Goal: Task Accomplishment & Management: Use online tool/utility

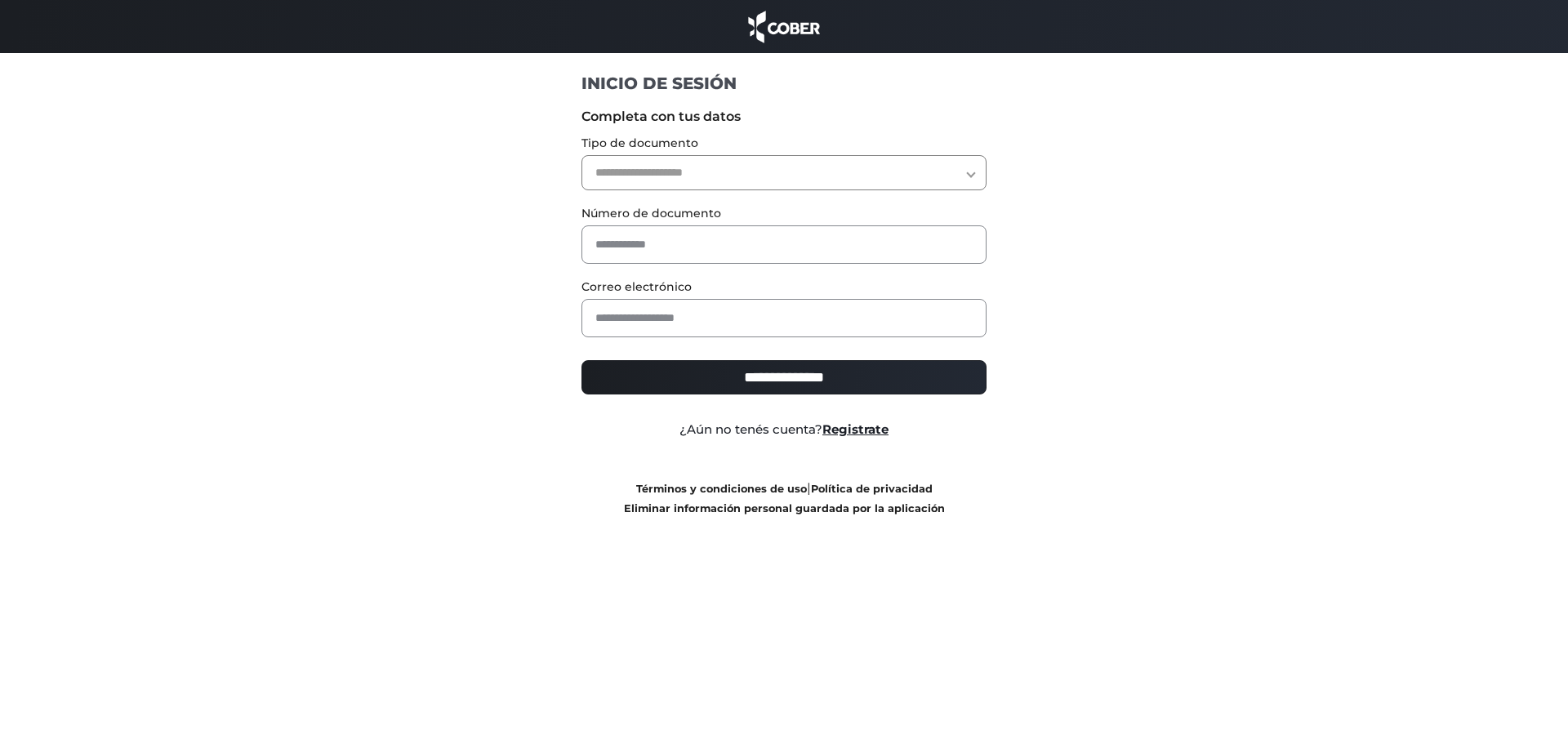
click at [746, 167] on select "**********" at bounding box center [784, 173] width 406 height 36
select select "***"
click at [582, 155] on select "**********" at bounding box center [784, 173] width 406 height 36
click at [740, 243] on input "text" at bounding box center [784, 244] width 406 height 38
type input "********"
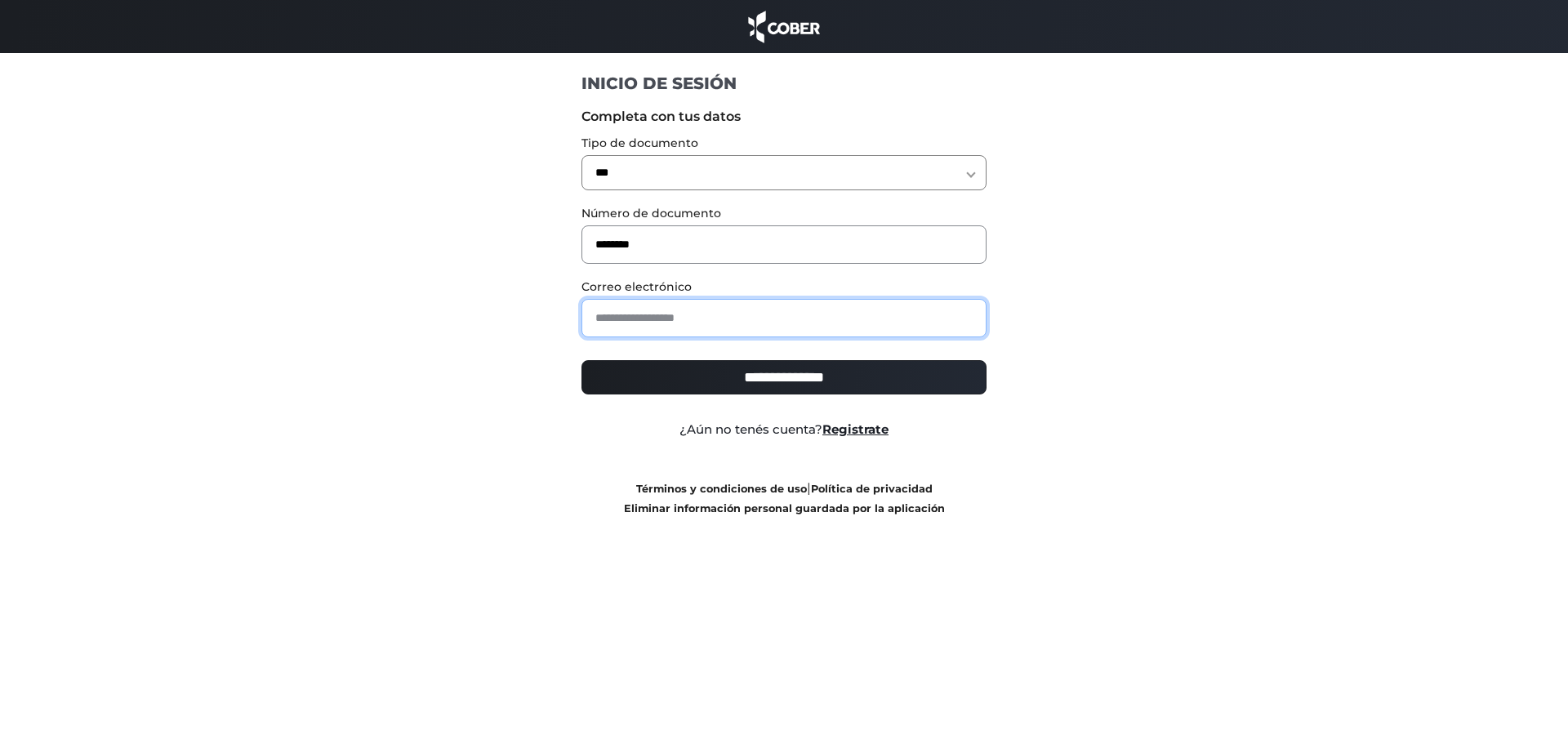
click at [726, 324] on input "email" at bounding box center [784, 318] width 406 height 38
type input "**********"
click at [740, 392] on input "**********" at bounding box center [784, 377] width 406 height 35
type input "**********"
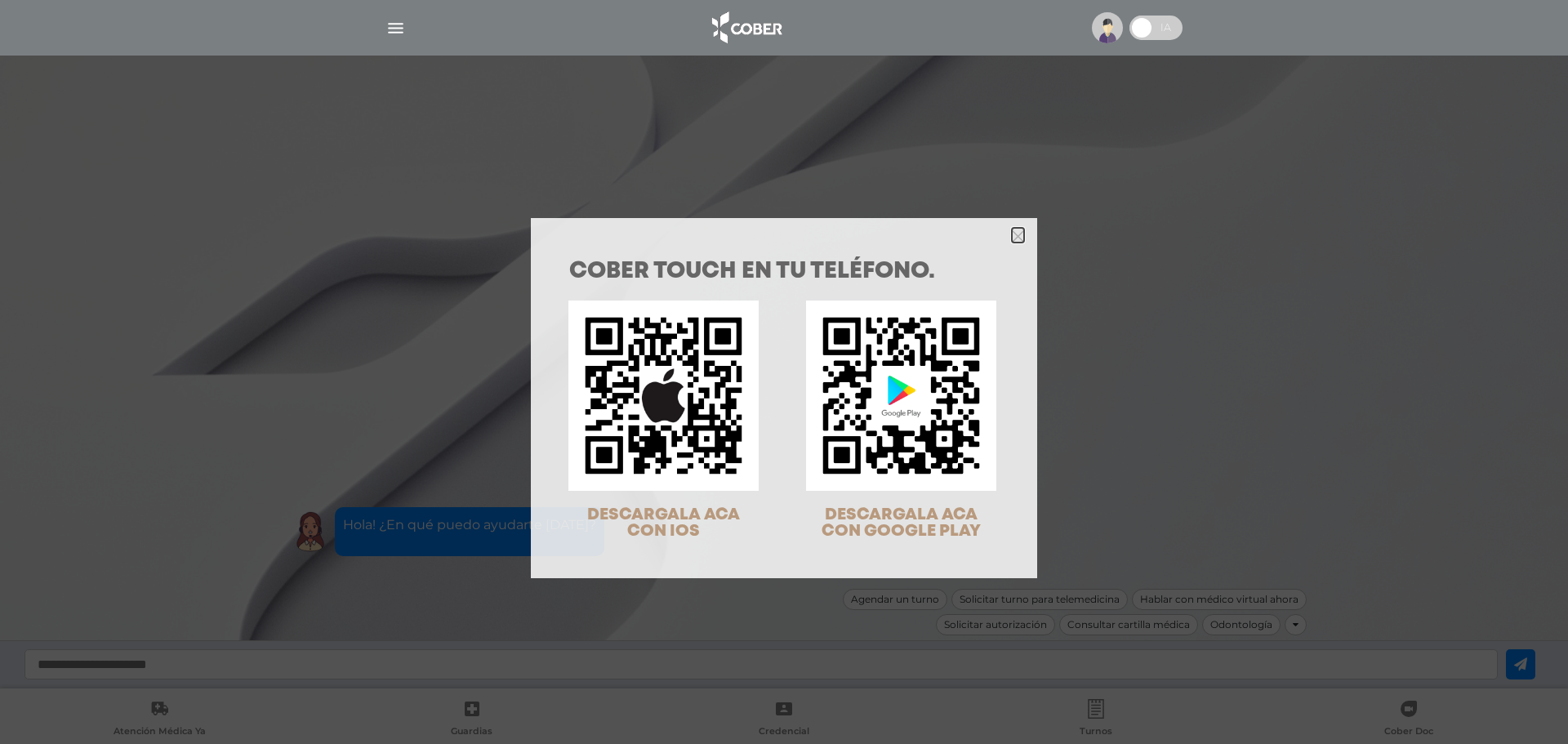
click at [1012, 232] on icon "Close" at bounding box center [1017, 236] width 12 height 12
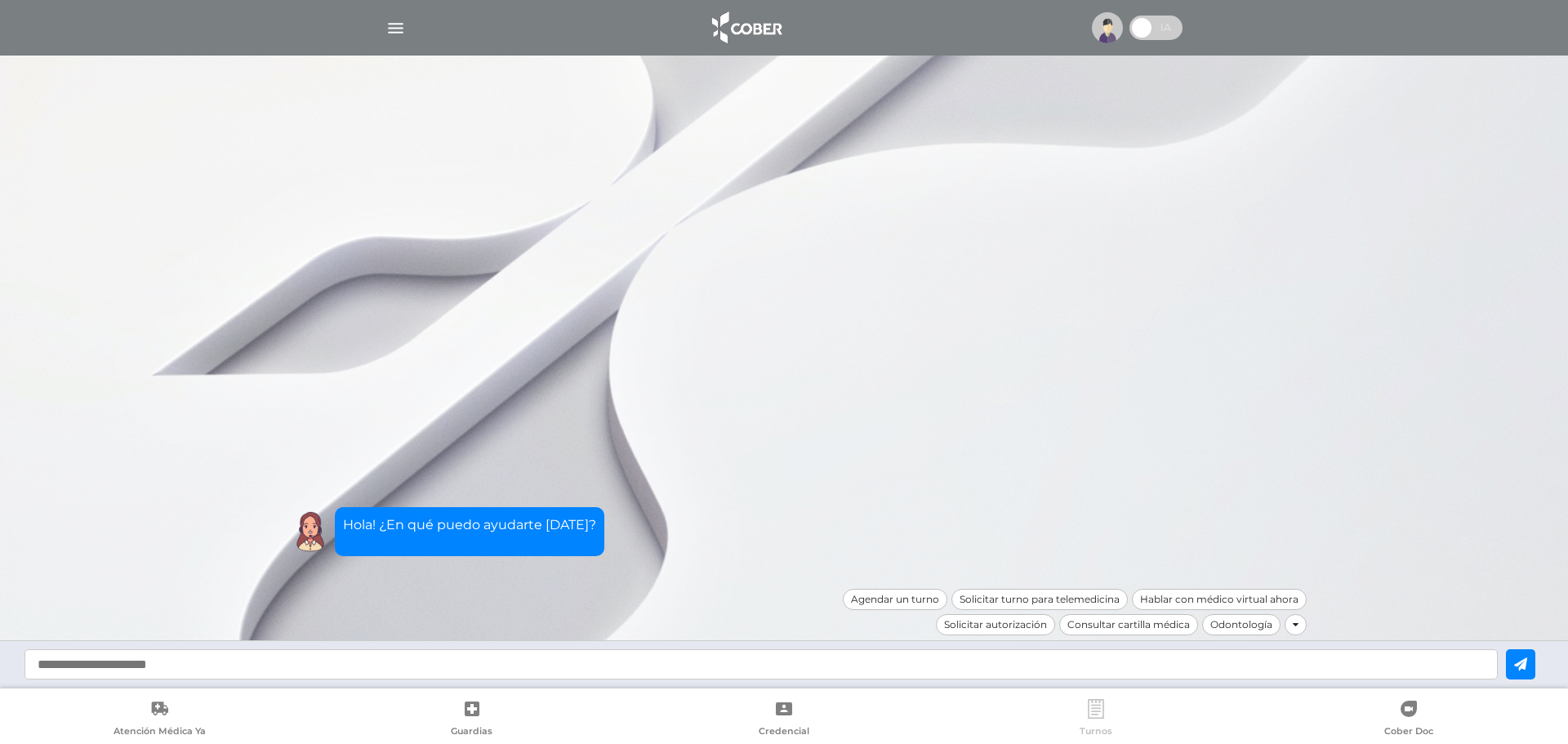
click at [1099, 723] on link "Turnos" at bounding box center [1096, 720] width 312 height 42
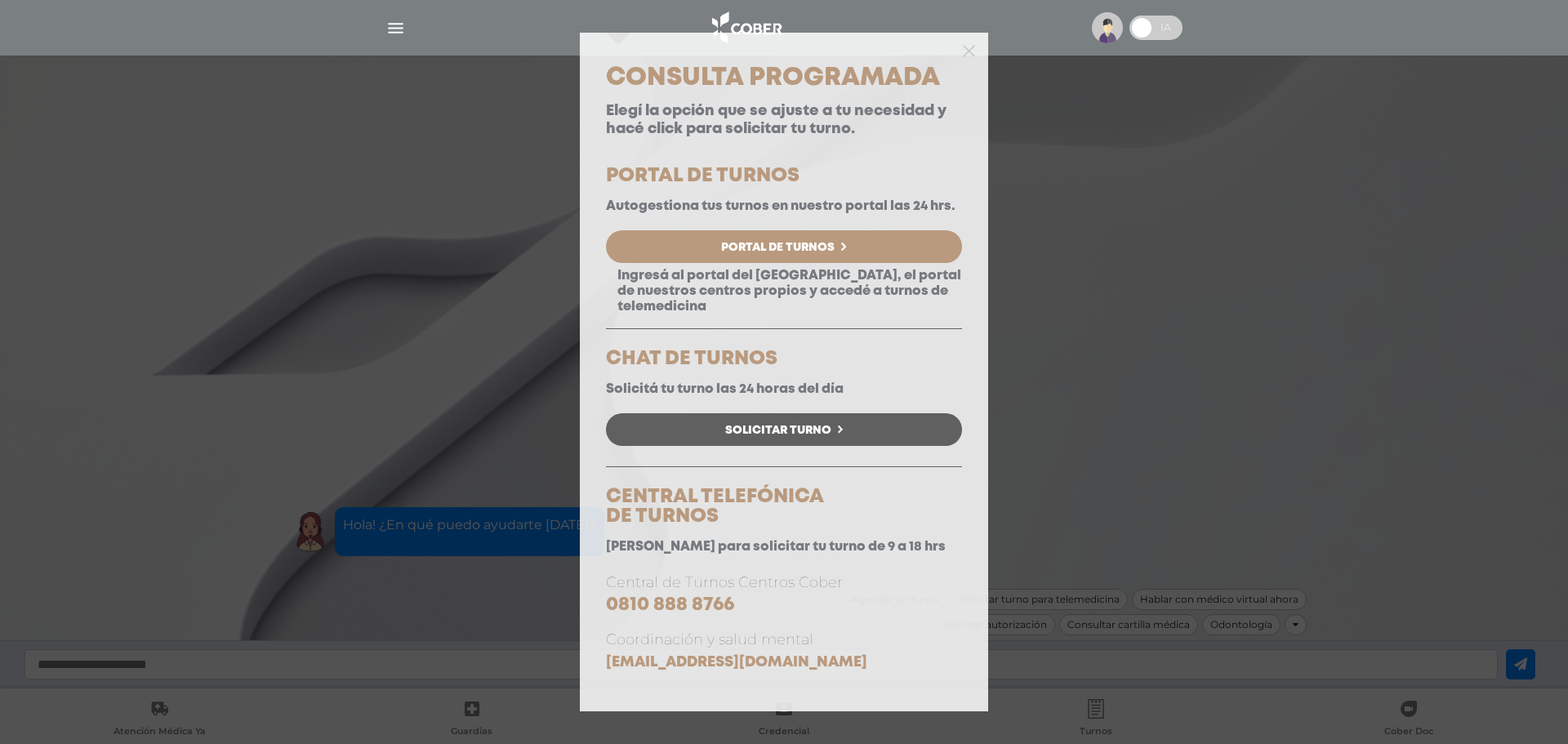
click at [1027, 356] on div "Consulta Programada Elegí la opción que se ajuste a tu necesidad y hacé click p…" at bounding box center [784, 372] width 1568 height 744
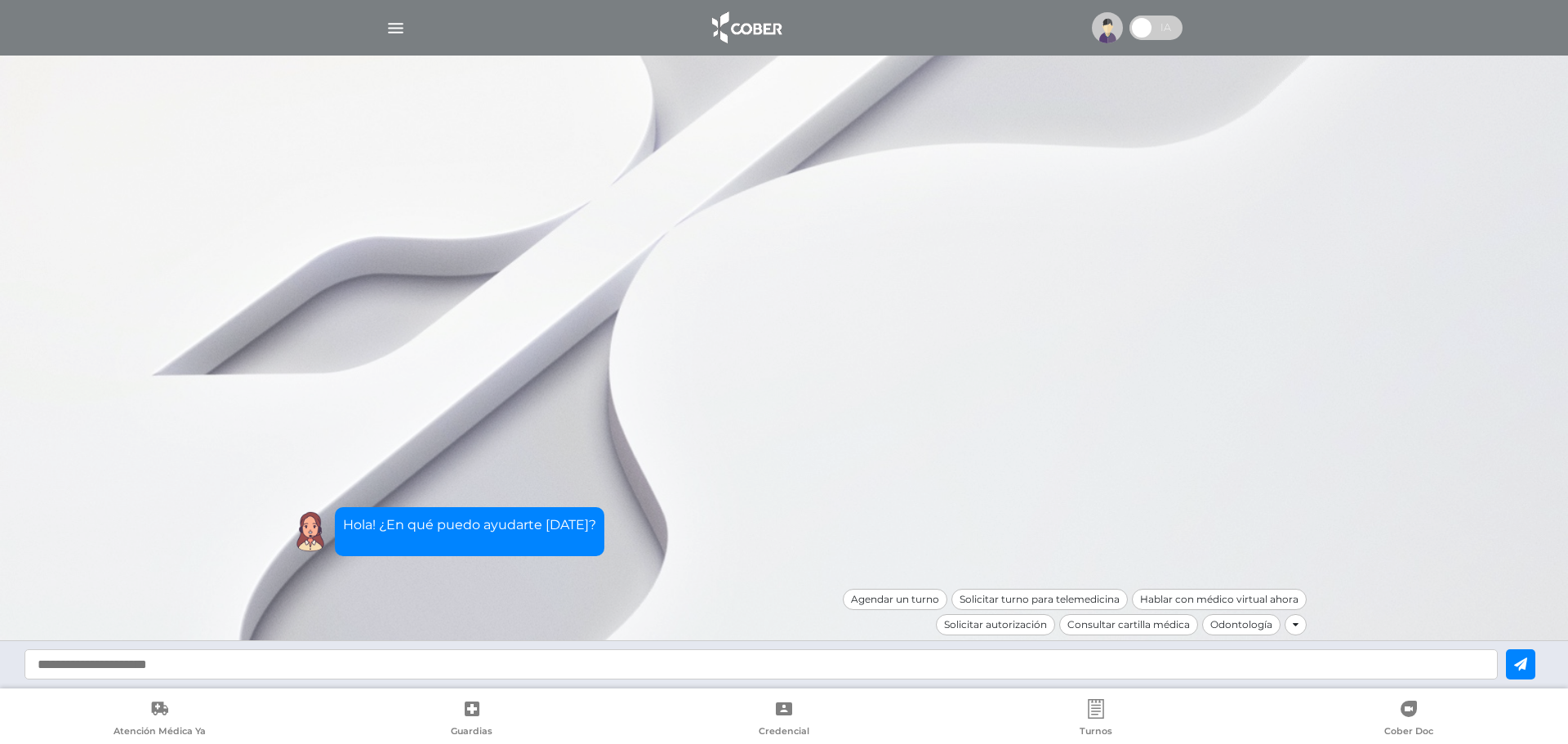
click at [393, 31] on img "button" at bounding box center [396, 28] width 21 height 21
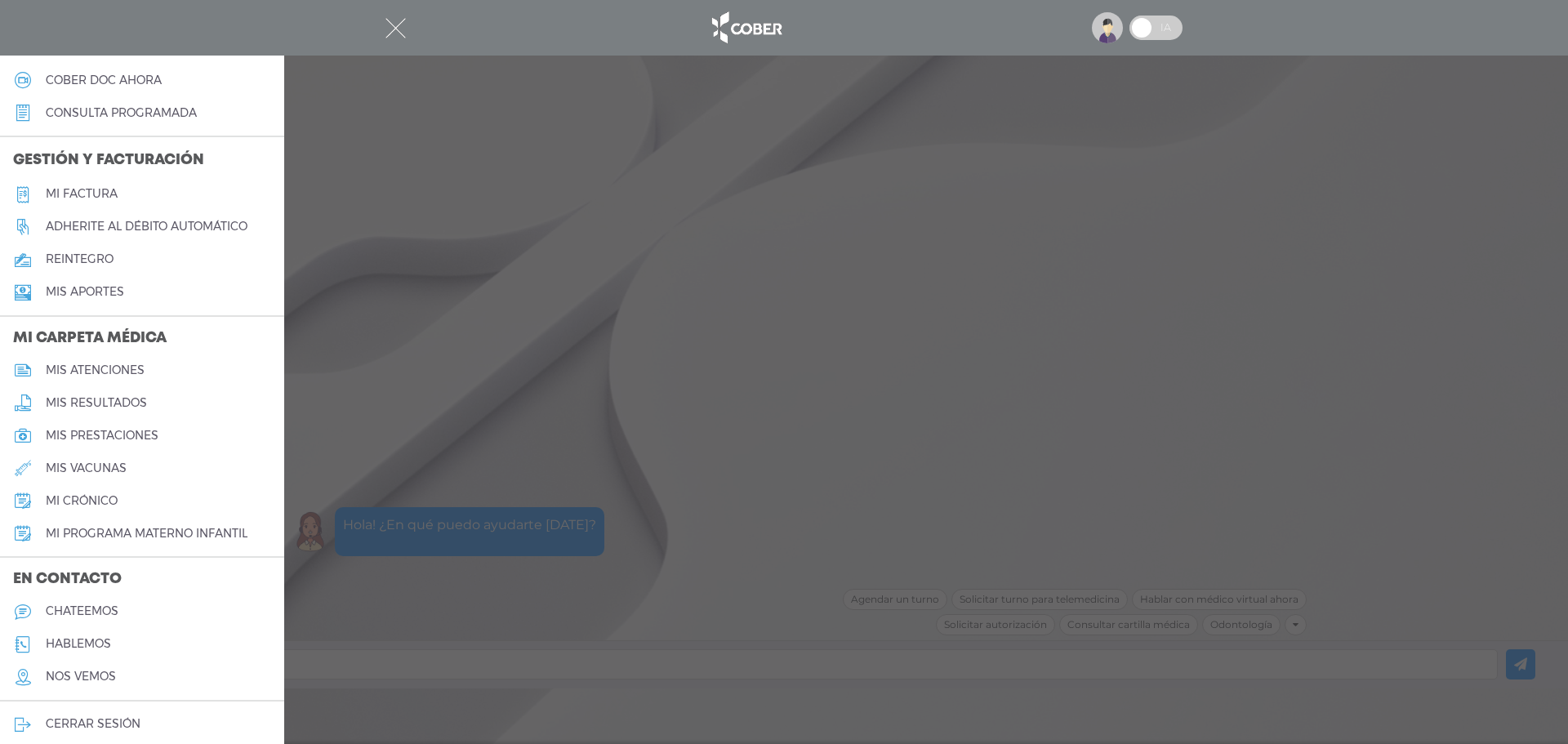
scroll to position [516, 0]
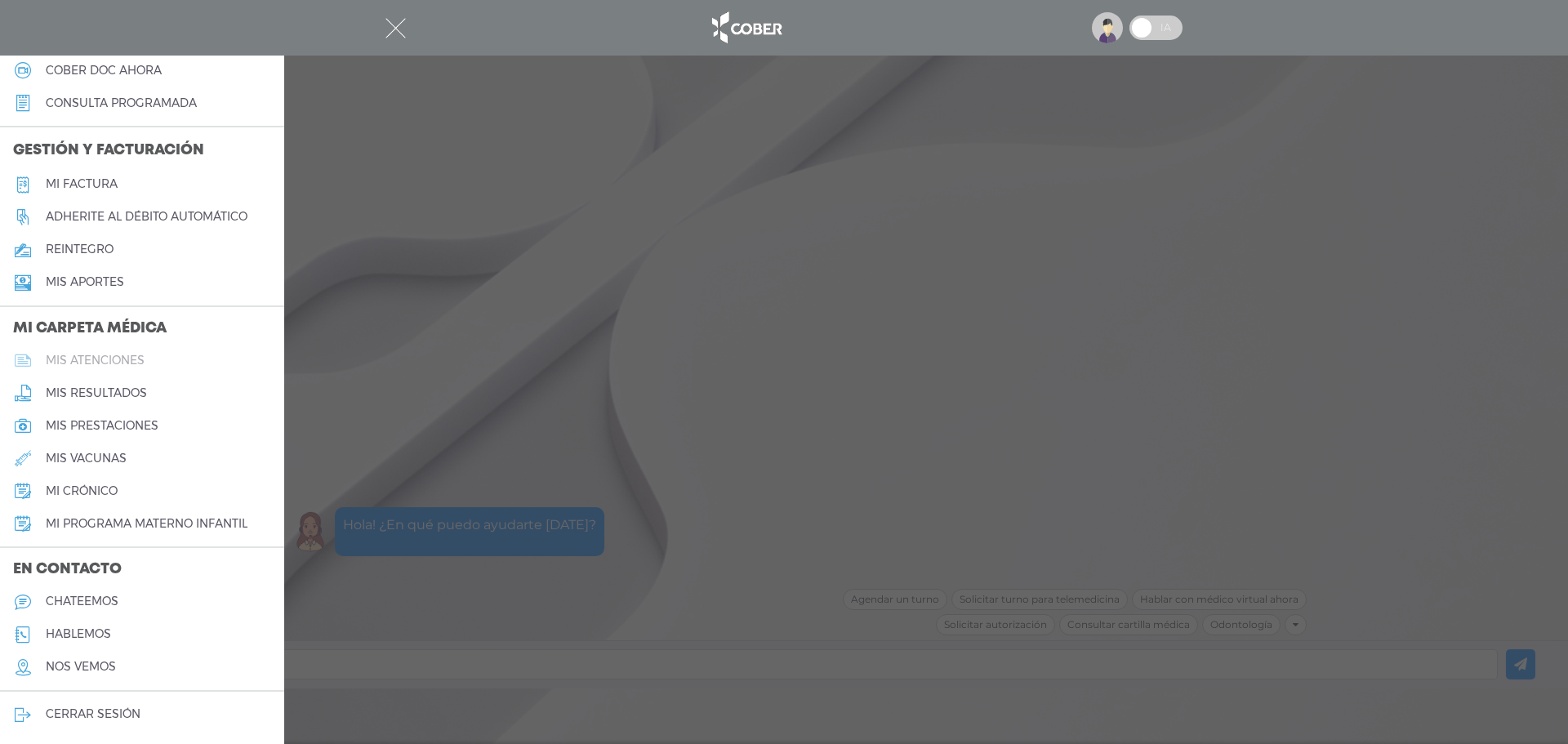
click at [121, 365] on h5 "mis atenciones" at bounding box center [95, 360] width 99 height 14
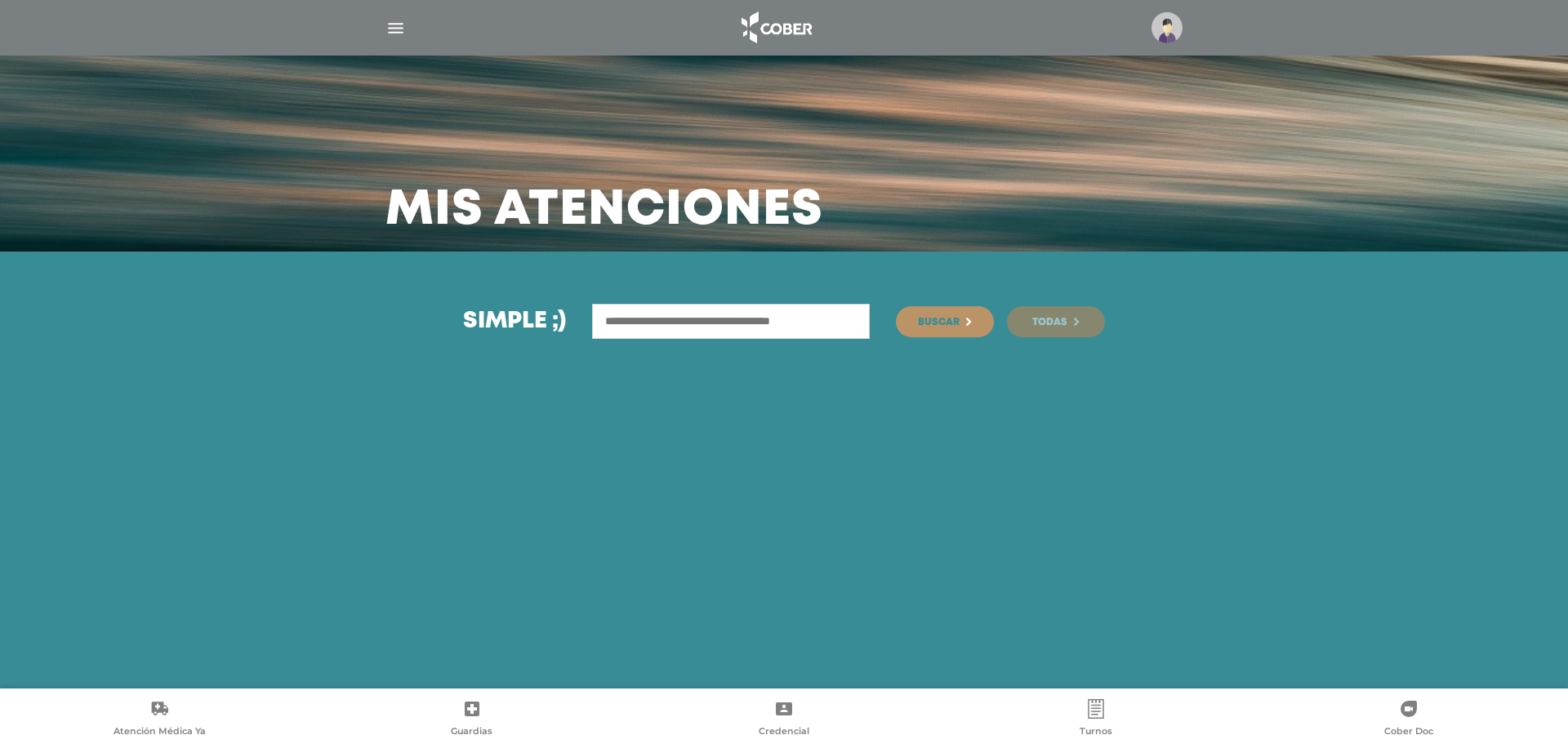
click at [1069, 314] on link "Todas" at bounding box center [1056, 322] width 98 height 31
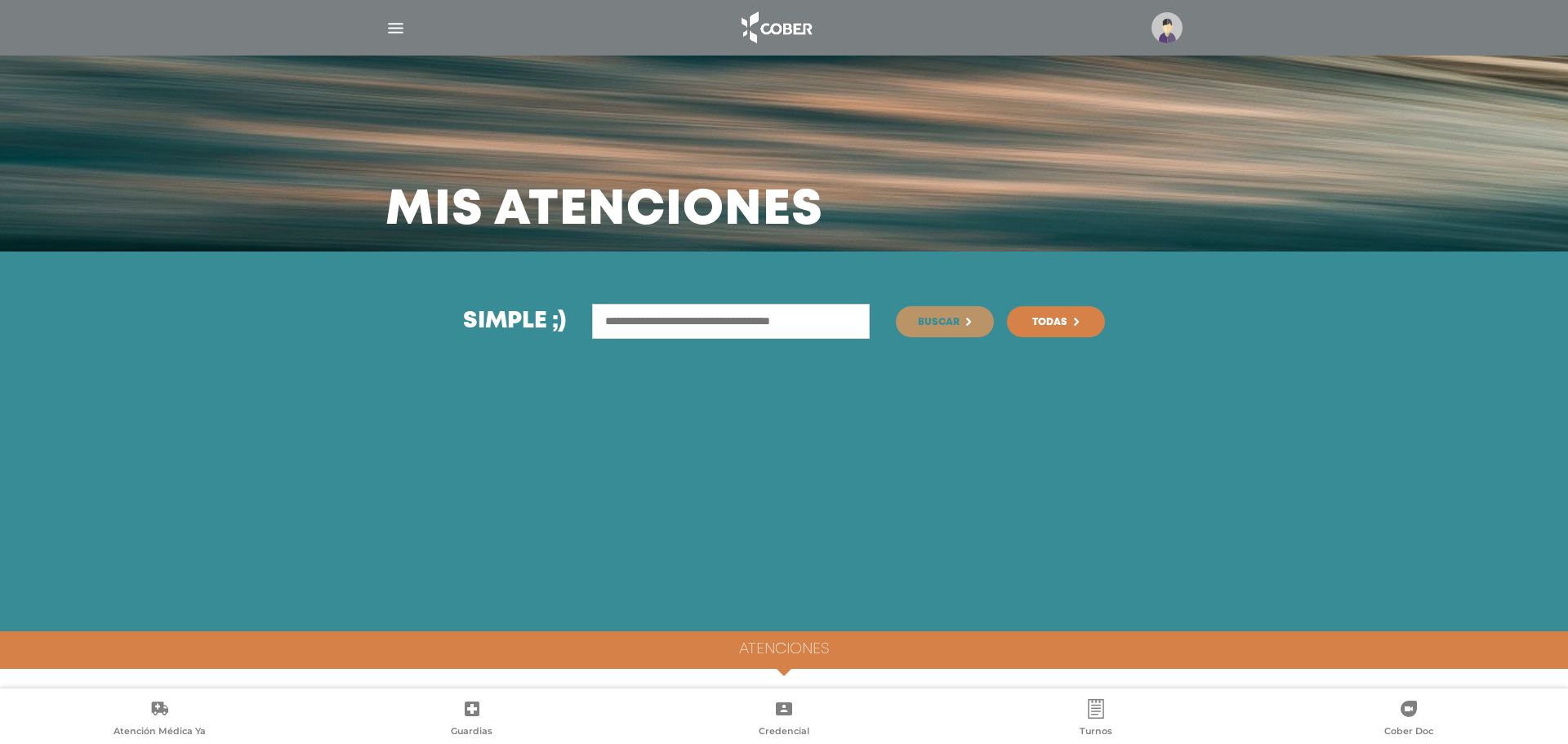
click at [395, 36] on img "button" at bounding box center [396, 28] width 21 height 21
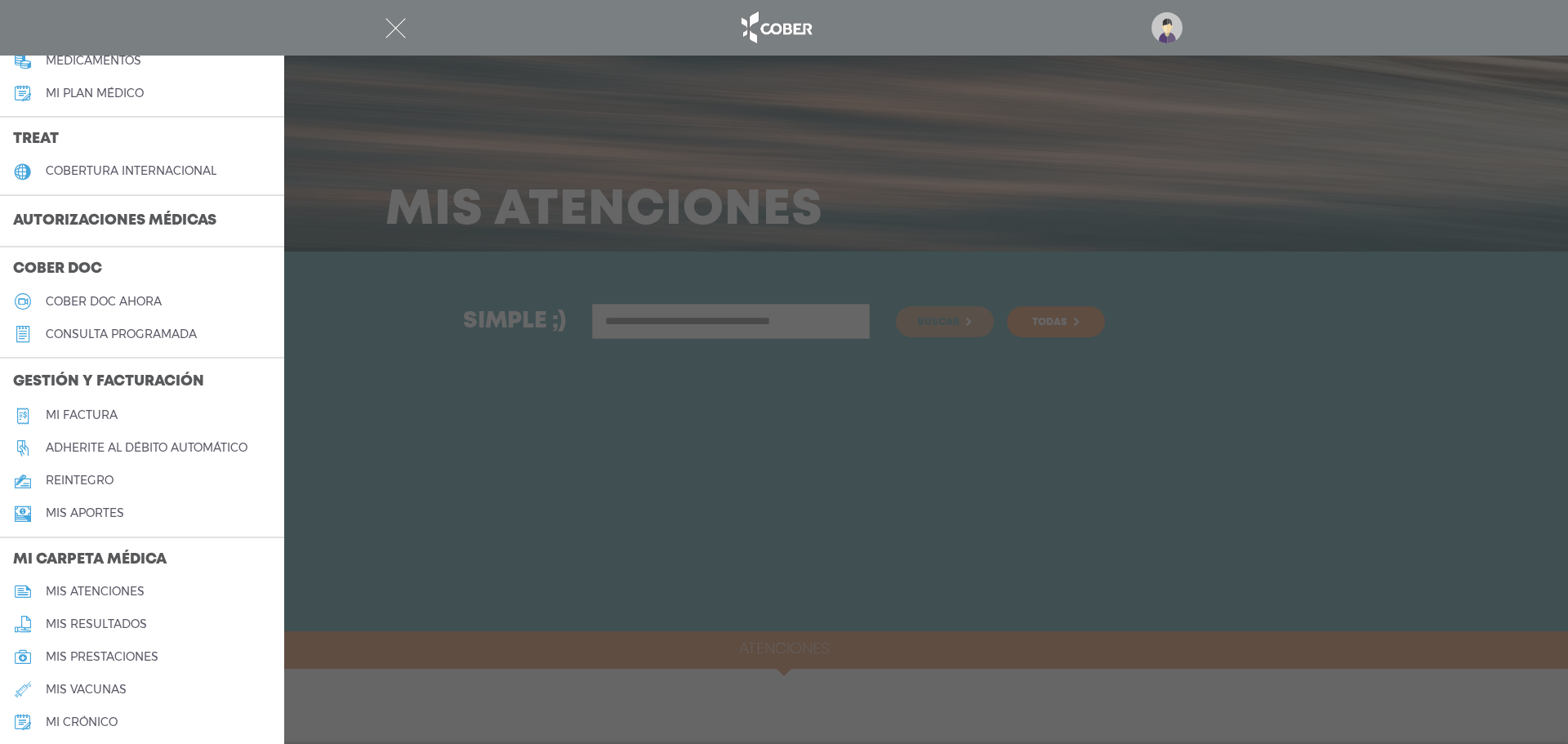
scroll to position [287, 0]
click at [126, 587] on h5 "mis atenciones" at bounding box center [95, 590] width 99 height 14
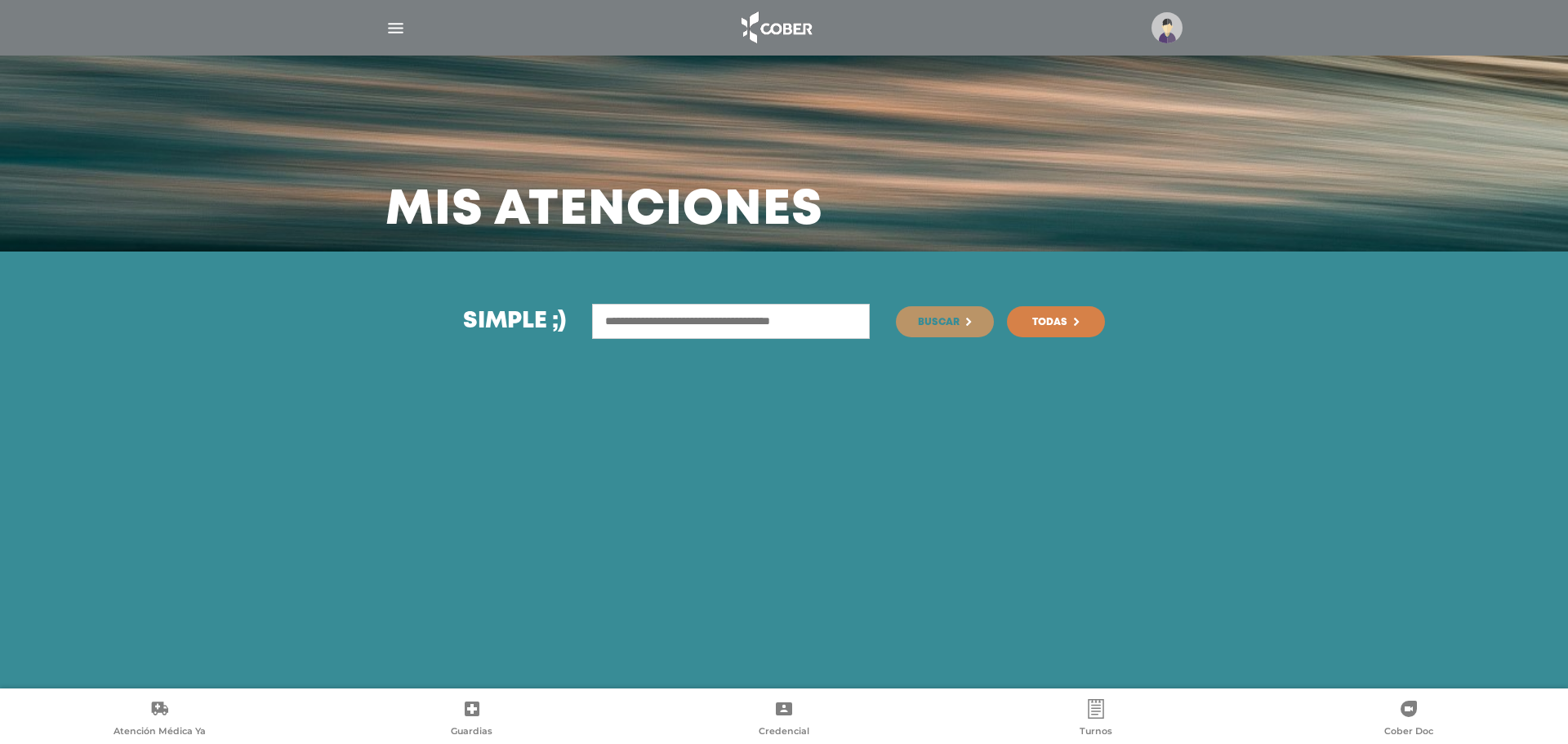
click at [1154, 18] on img at bounding box center [1167, 27] width 31 height 31
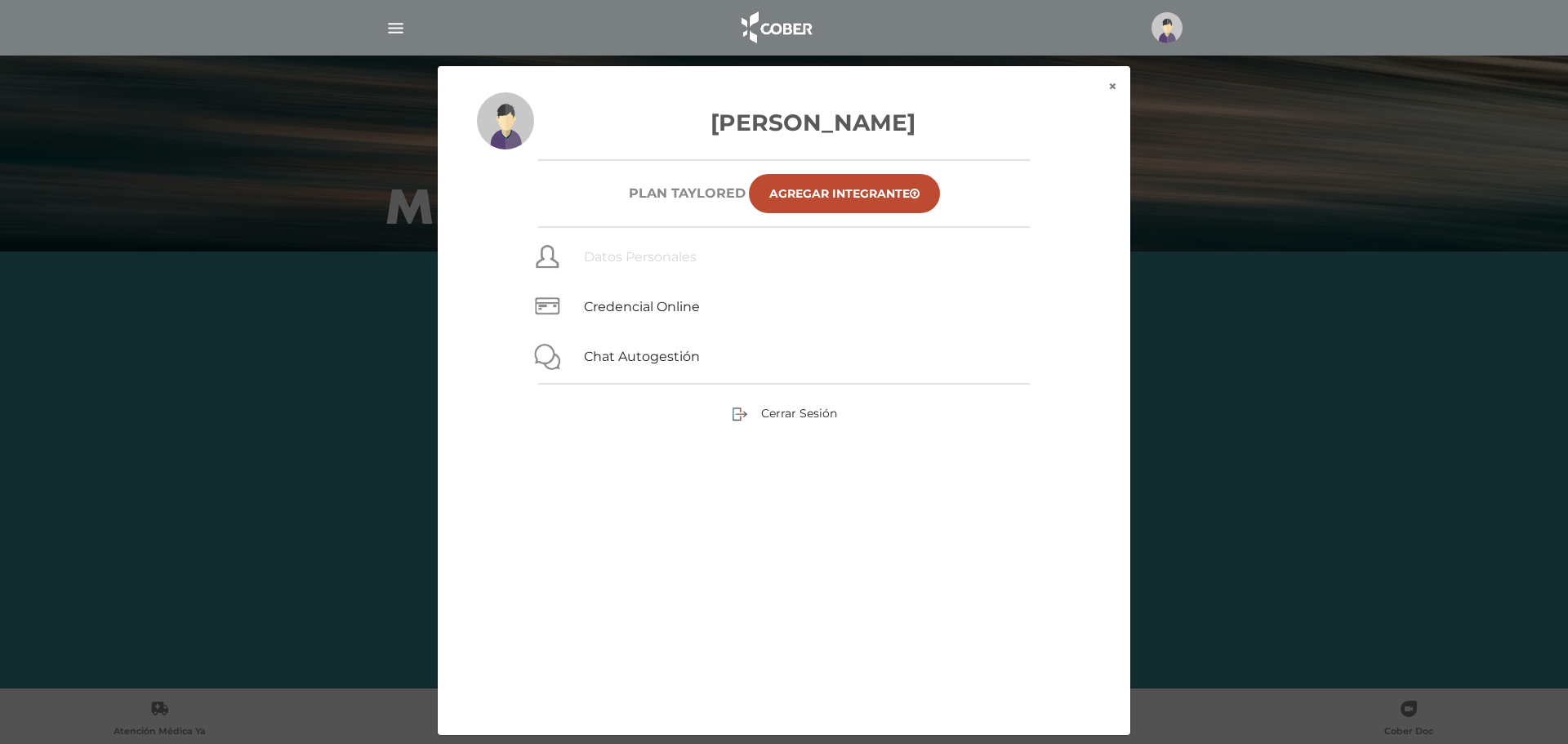
click at [613, 262] on link "Datos Personales" at bounding box center [640, 256] width 113 height 16
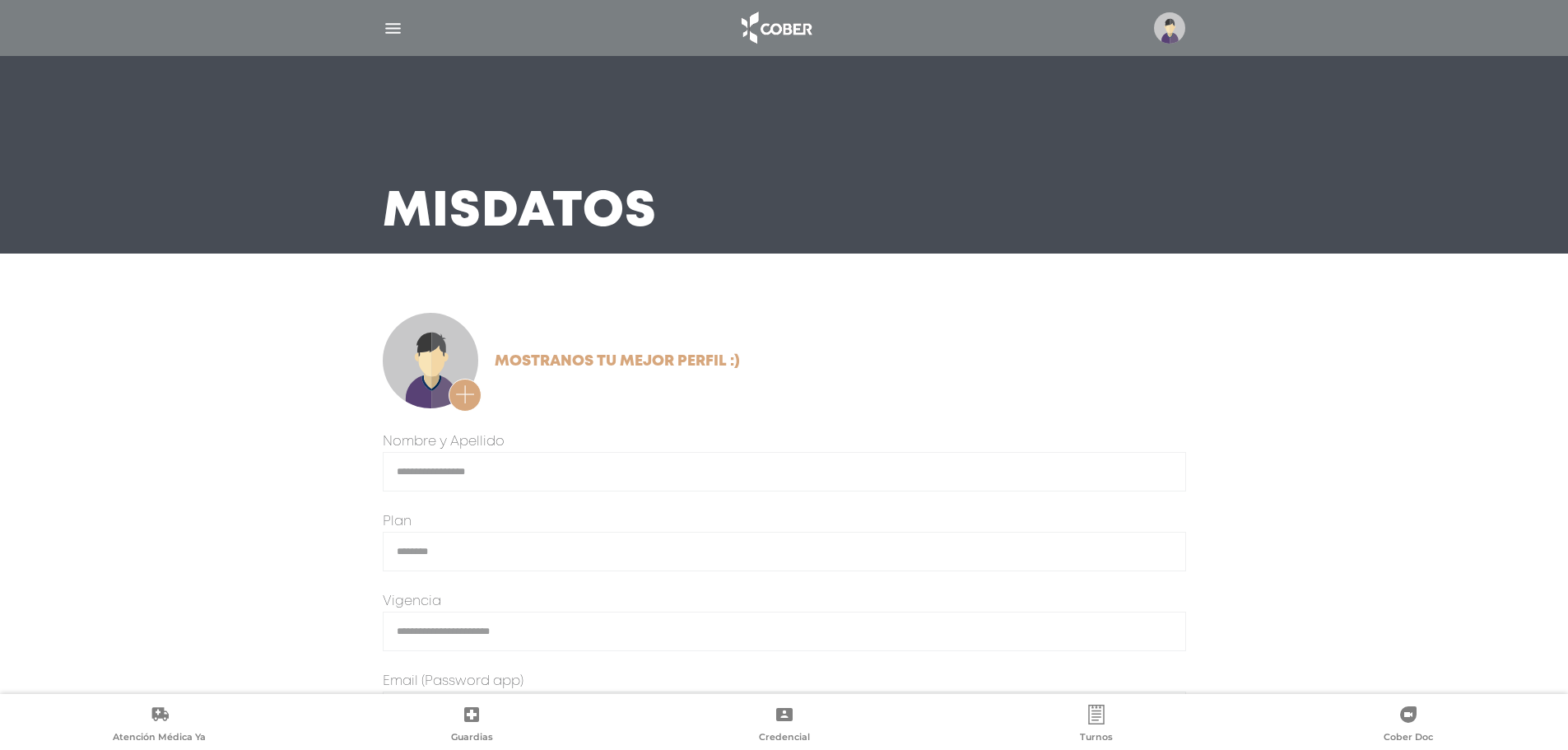
click at [385, 21] on img "button" at bounding box center [393, 28] width 21 height 21
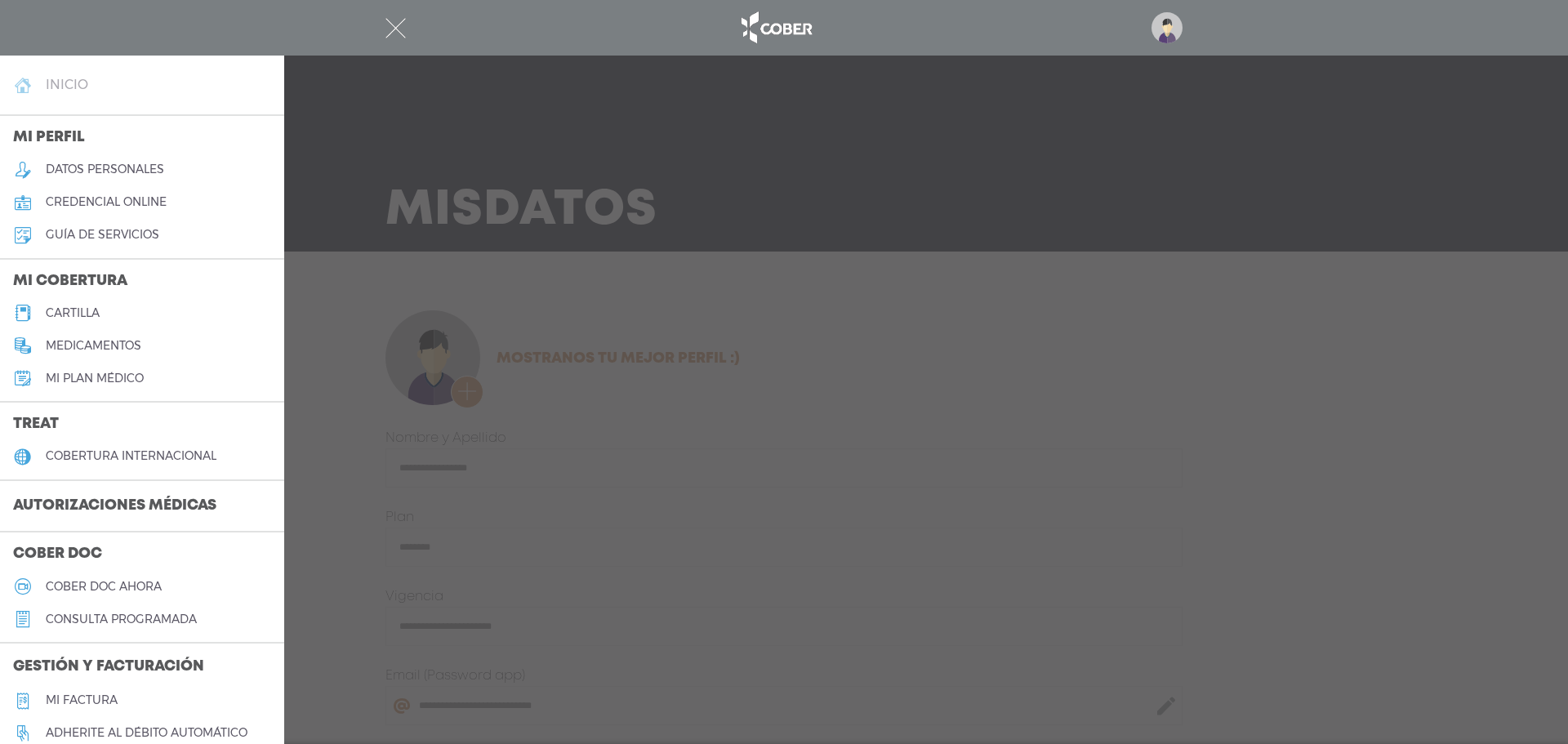
click at [60, 91] on h4 "inicio" at bounding box center [66, 84] width 42 height 16
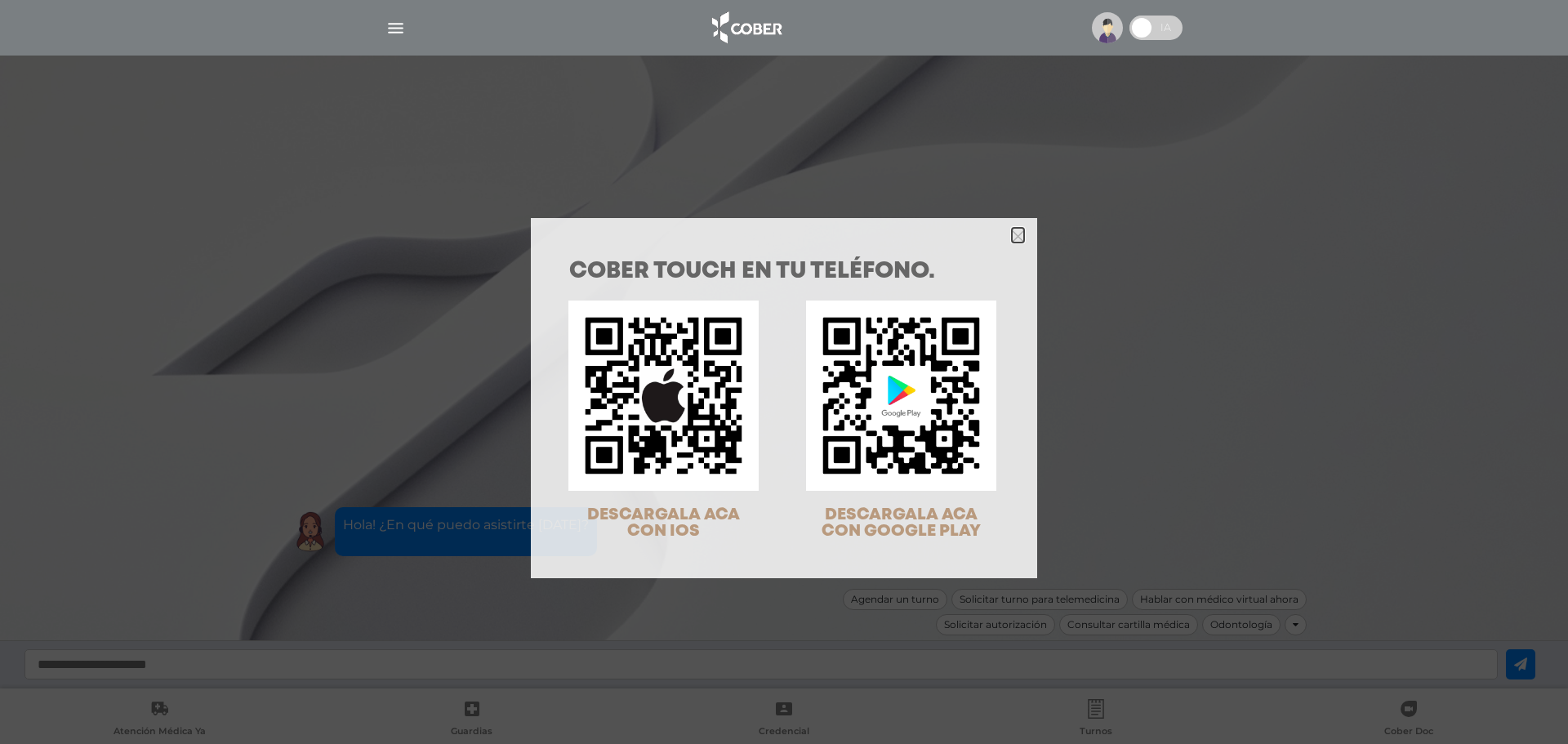
click at [1012, 234] on icon "Close" at bounding box center [1017, 236] width 12 height 12
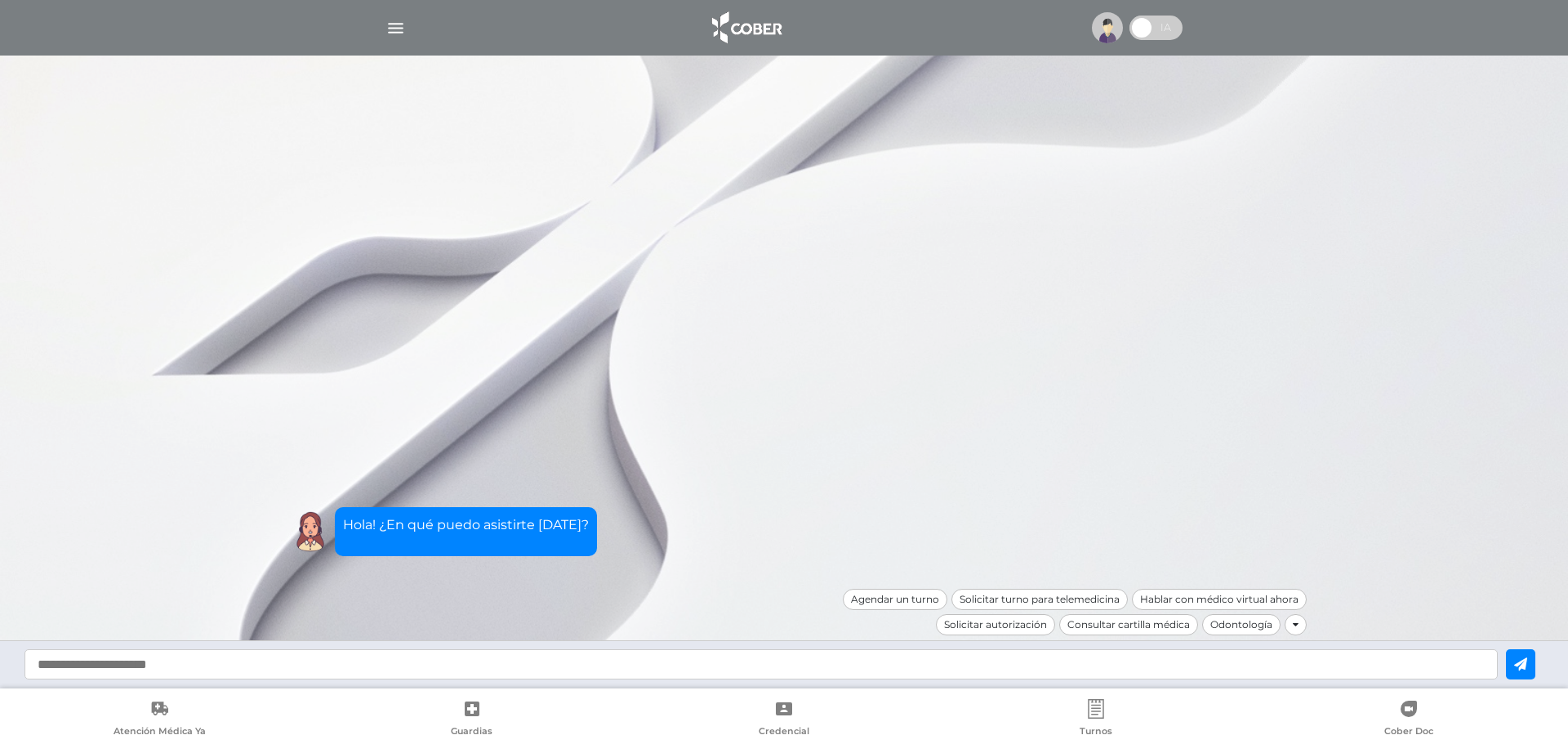
click at [385, 22] on img "button" at bounding box center [396, 28] width 21 height 21
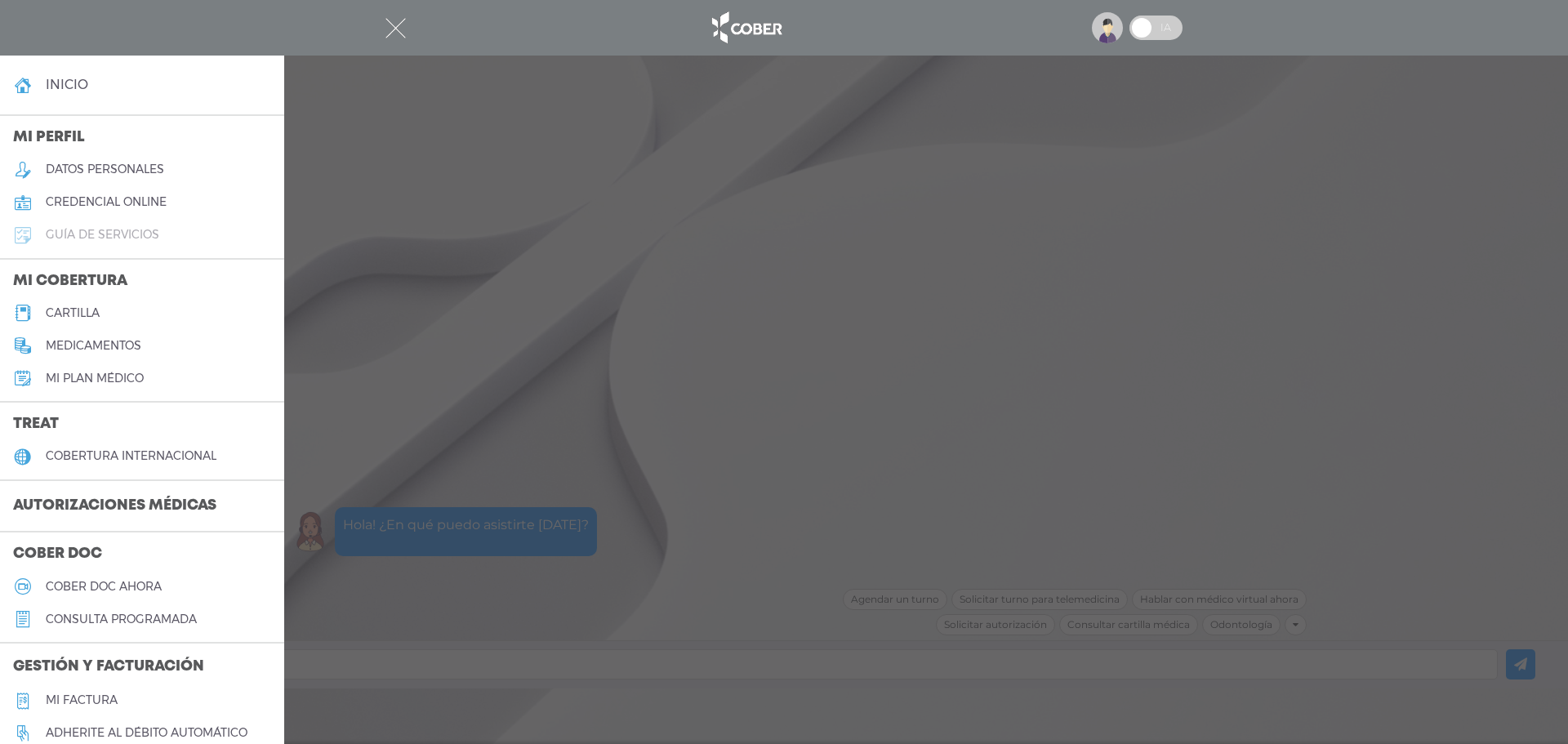
click at [146, 236] on h5 "guía de servicios" at bounding box center [102, 235] width 113 height 14
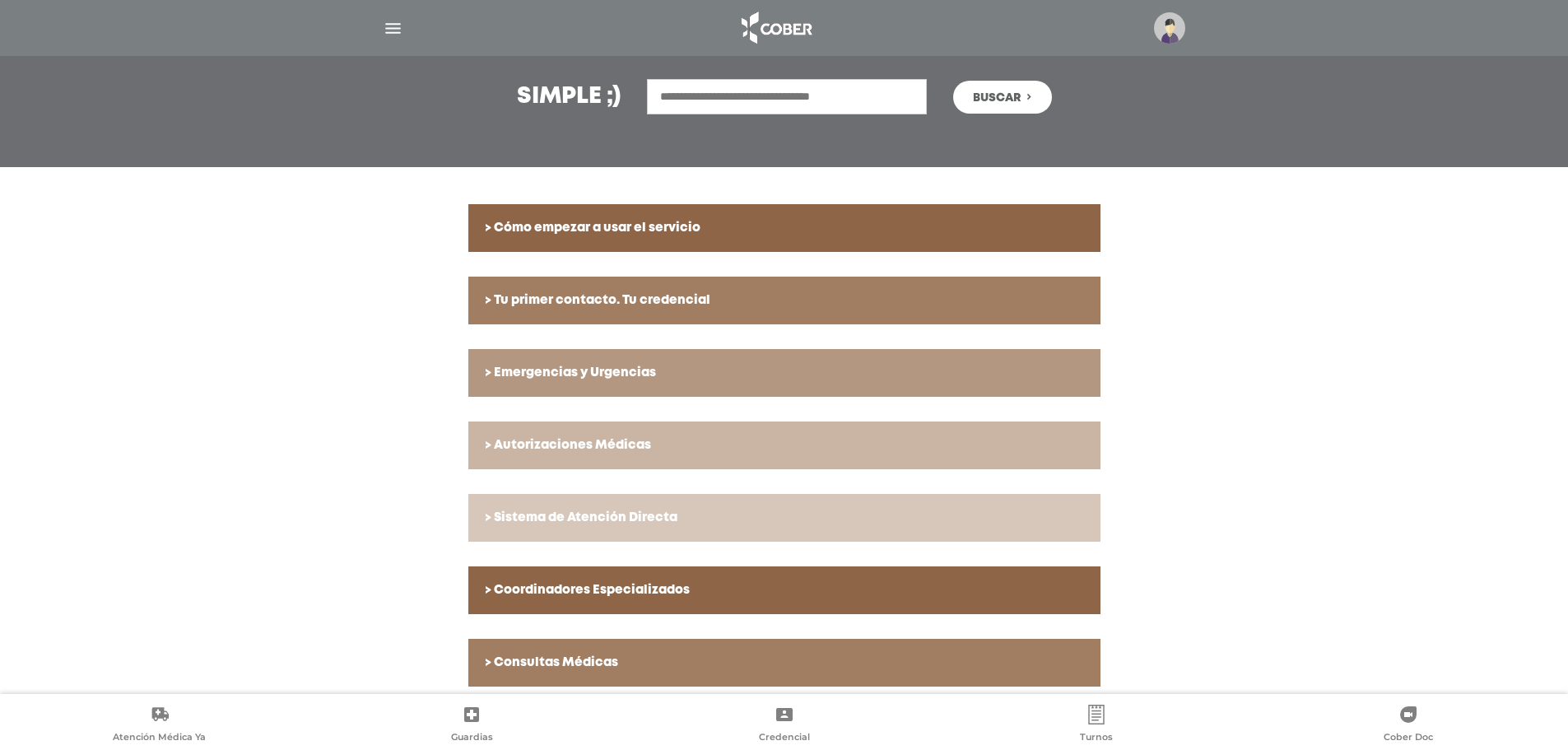
scroll to position [231, 0]
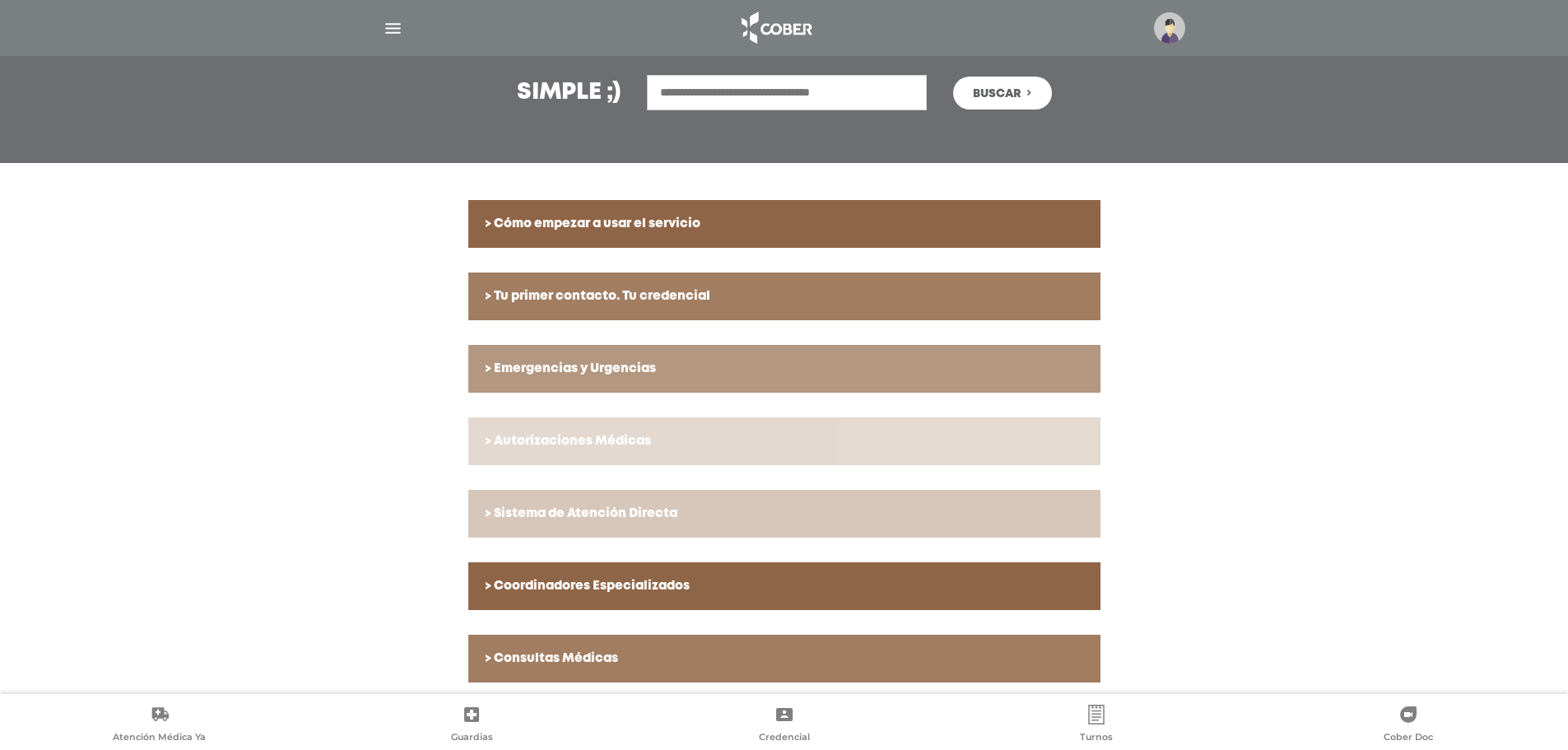
click at [552, 446] on h6 "> Autorizaciones Médicas" at bounding box center [784, 441] width 599 height 15
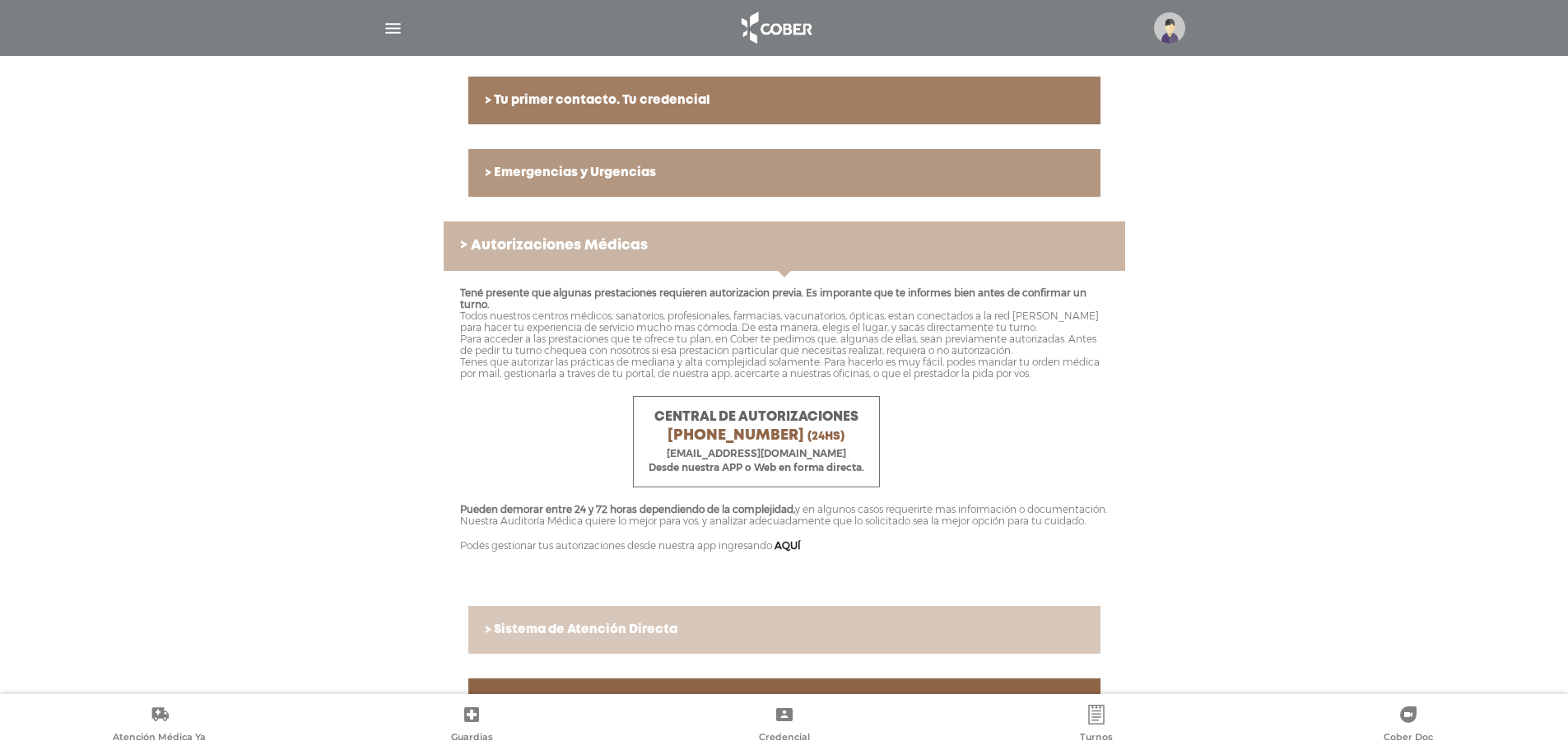
scroll to position [428, 0]
click at [797, 550] on link "AQUÍ" at bounding box center [788, 544] width 26 height 12
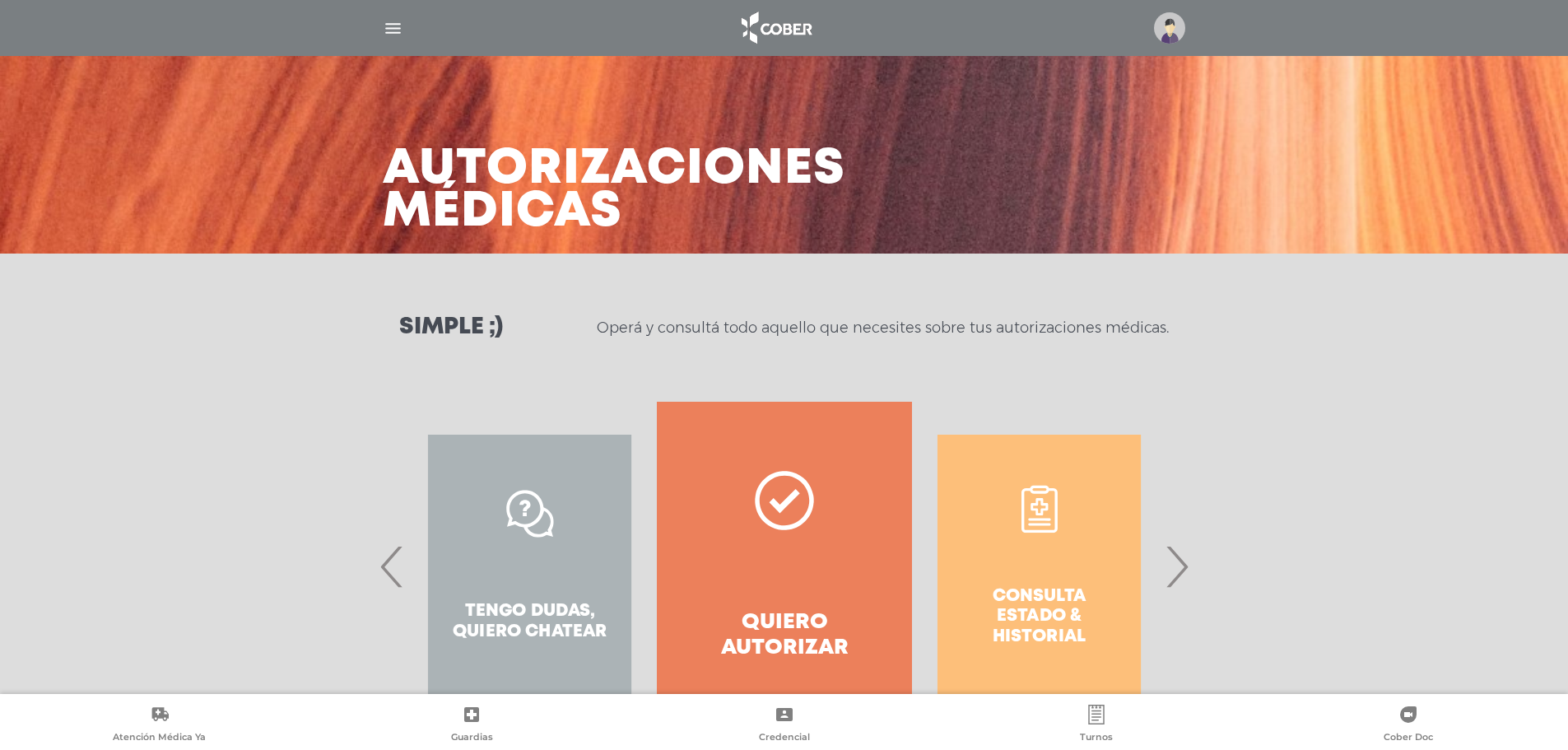
scroll to position [76, 0]
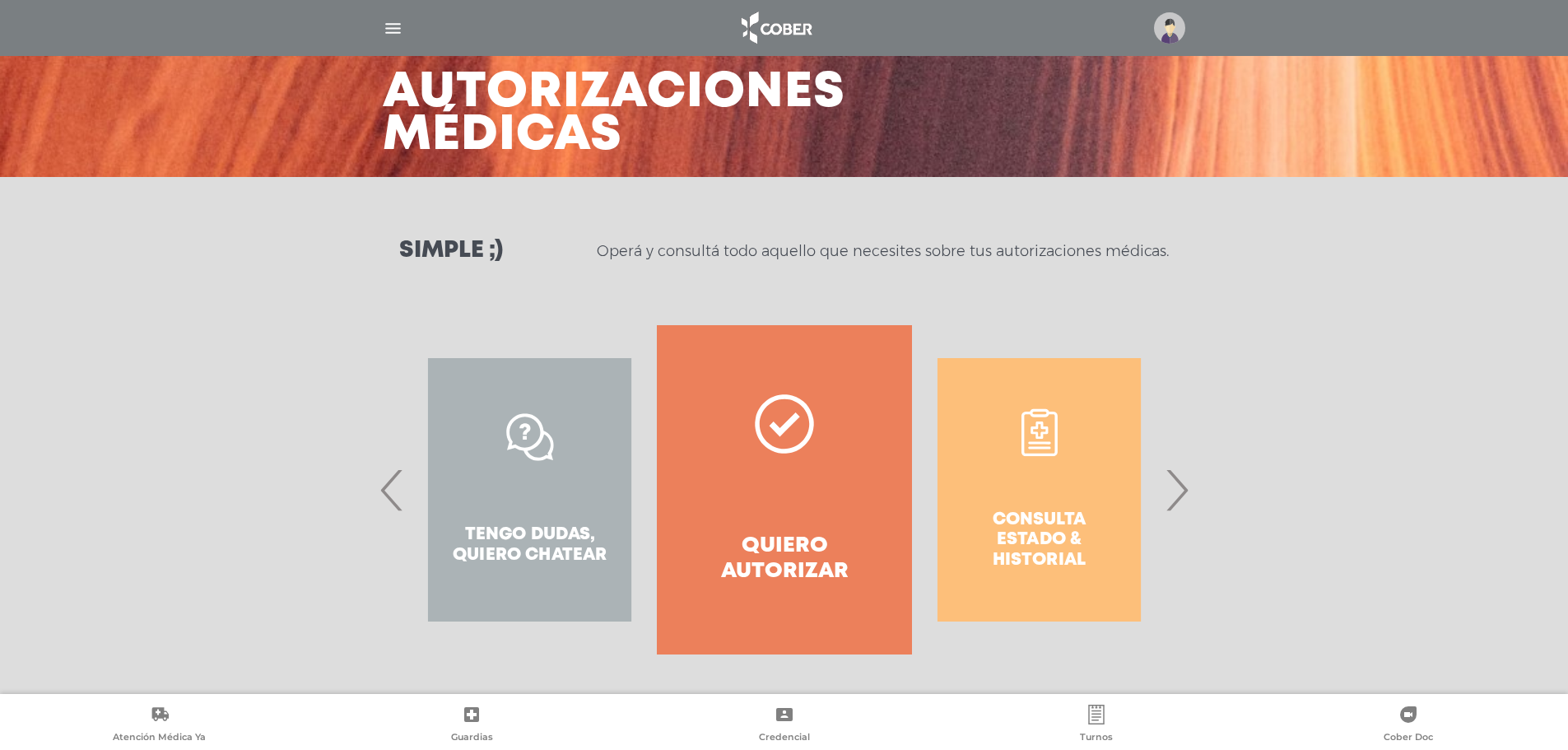
click at [1046, 548] on div "Consulta estado & historial" at bounding box center [1039, 489] width 254 height 329
click at [1036, 456] on div "Consulta estado & historial" at bounding box center [1039, 489] width 254 height 329
click at [1181, 501] on span "›" at bounding box center [1177, 490] width 32 height 89
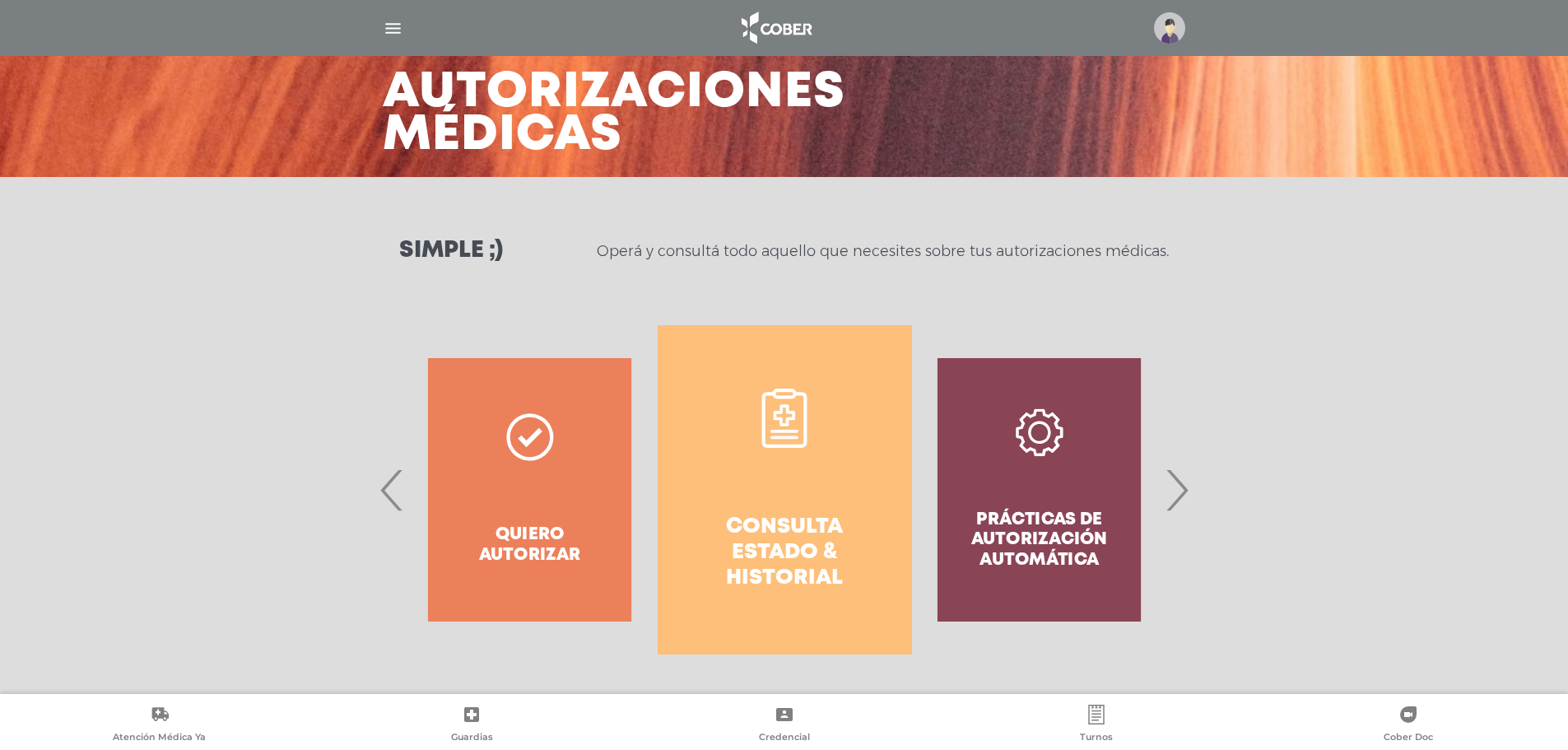
click at [785, 493] on link "Consulta estado & historial" at bounding box center [785, 489] width 254 height 329
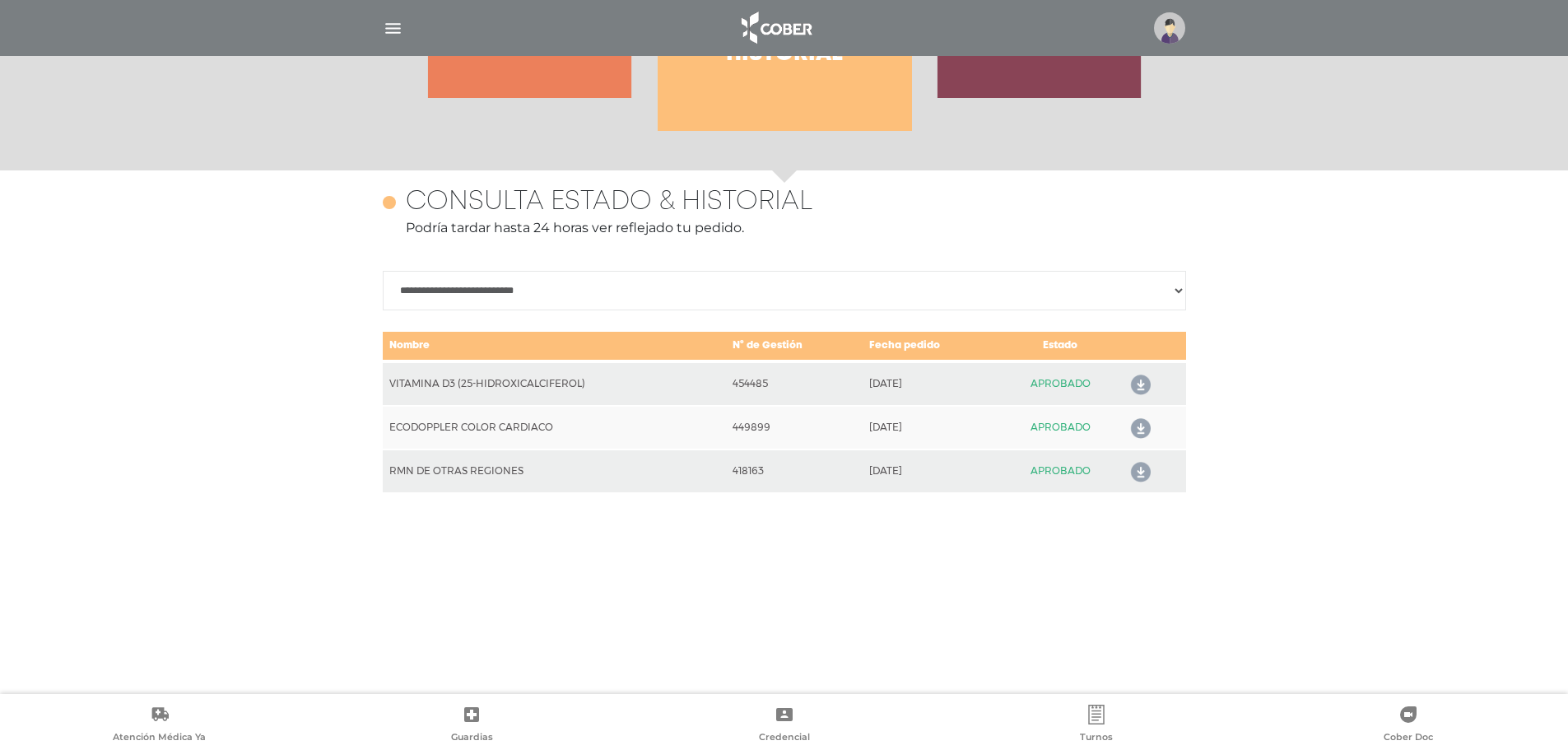
scroll to position [714, 0]
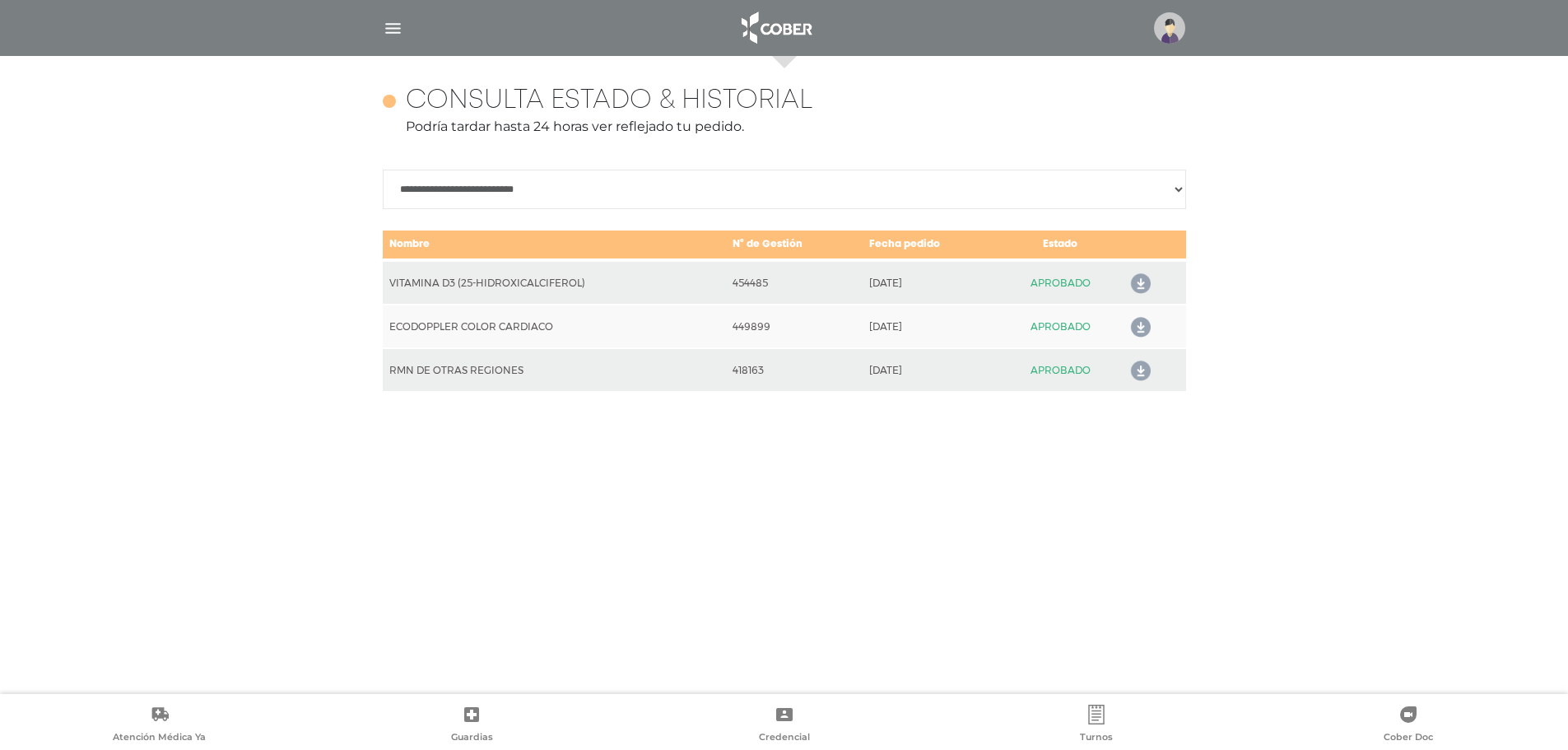
click at [567, 191] on select "**********" at bounding box center [784, 189] width 804 height 40
click at [531, 472] on div "**********" at bounding box center [784, 374] width 842 height 638
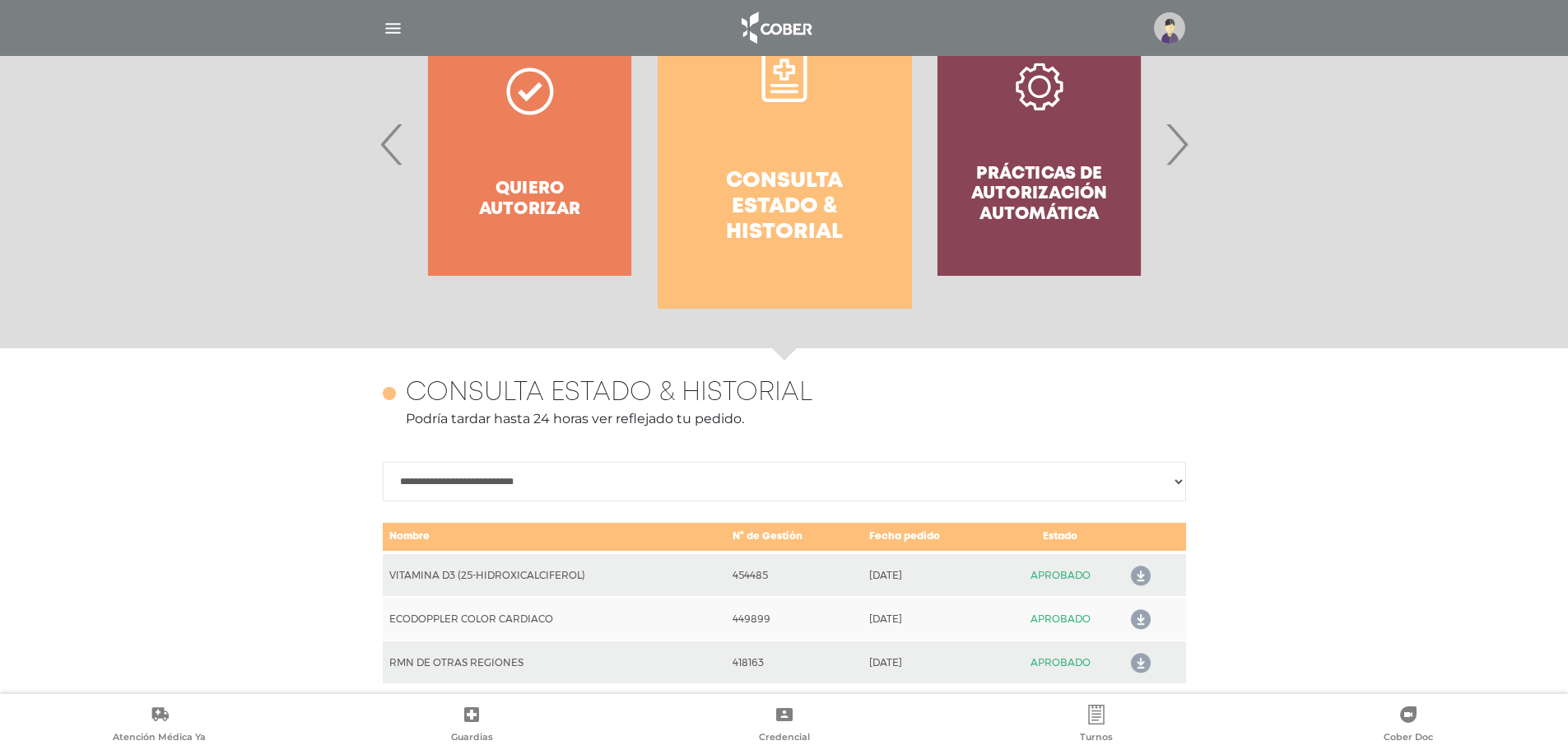
scroll to position [421, 0]
click at [1078, 179] on div "Prácticas de autorización automática" at bounding box center [1039, 144] width 254 height 329
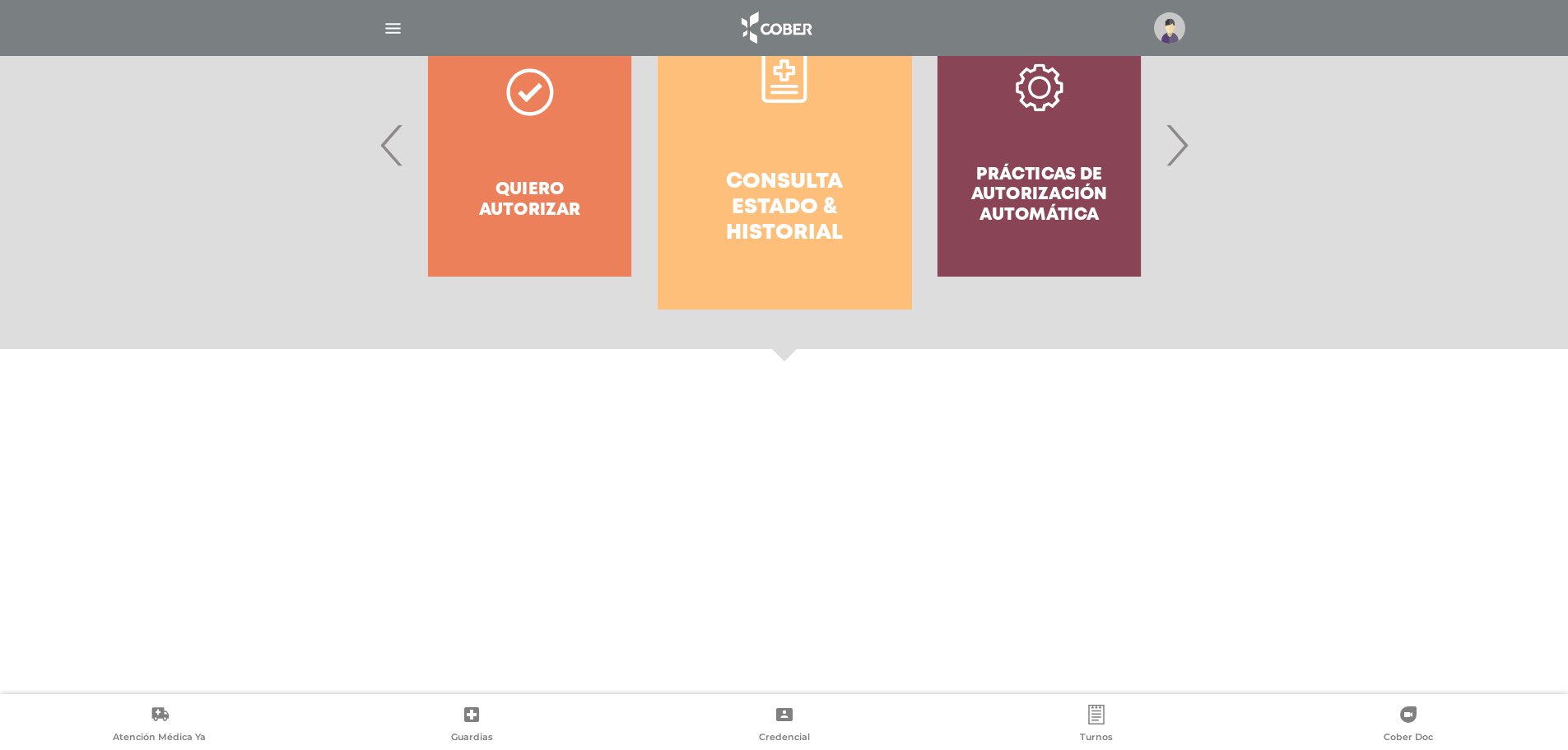
scroll to position [76, 0]
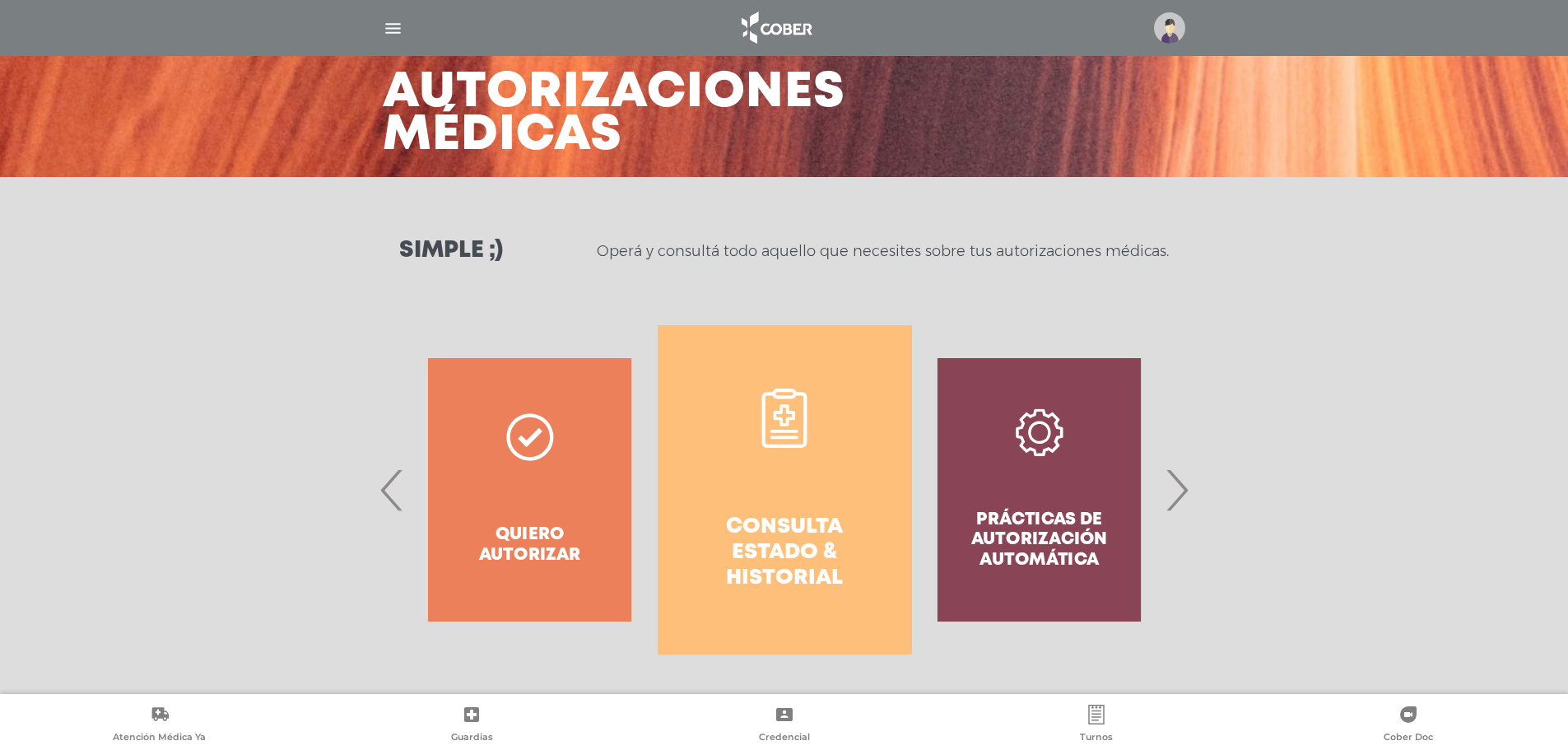
click at [1029, 492] on div "Prácticas de autorización automática" at bounding box center [1039, 489] width 254 height 329
click at [1180, 484] on span "›" at bounding box center [1177, 490] width 32 height 89
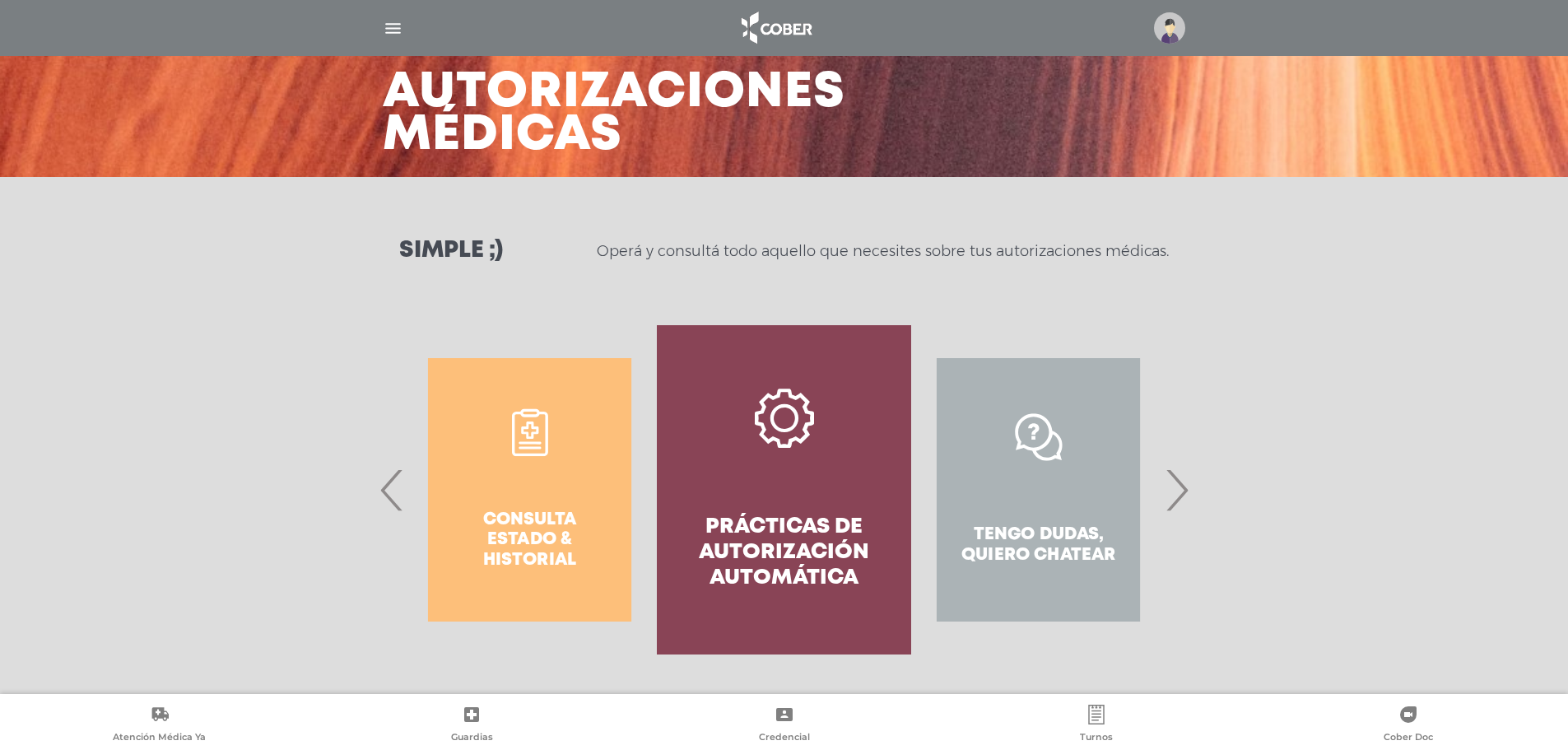
click at [778, 481] on link "Prácticas de autorización automática" at bounding box center [784, 489] width 254 height 329
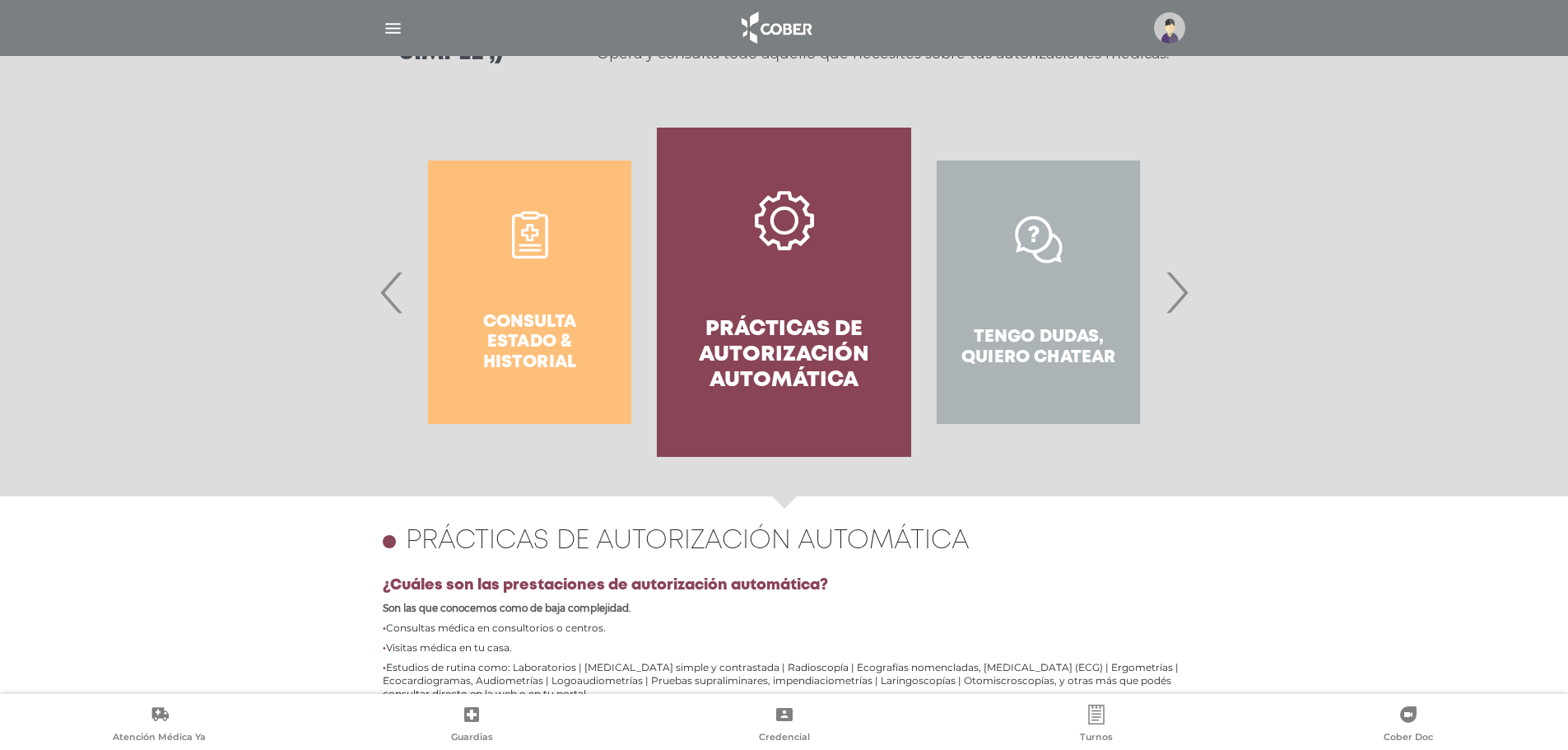
scroll to position [235, 0]
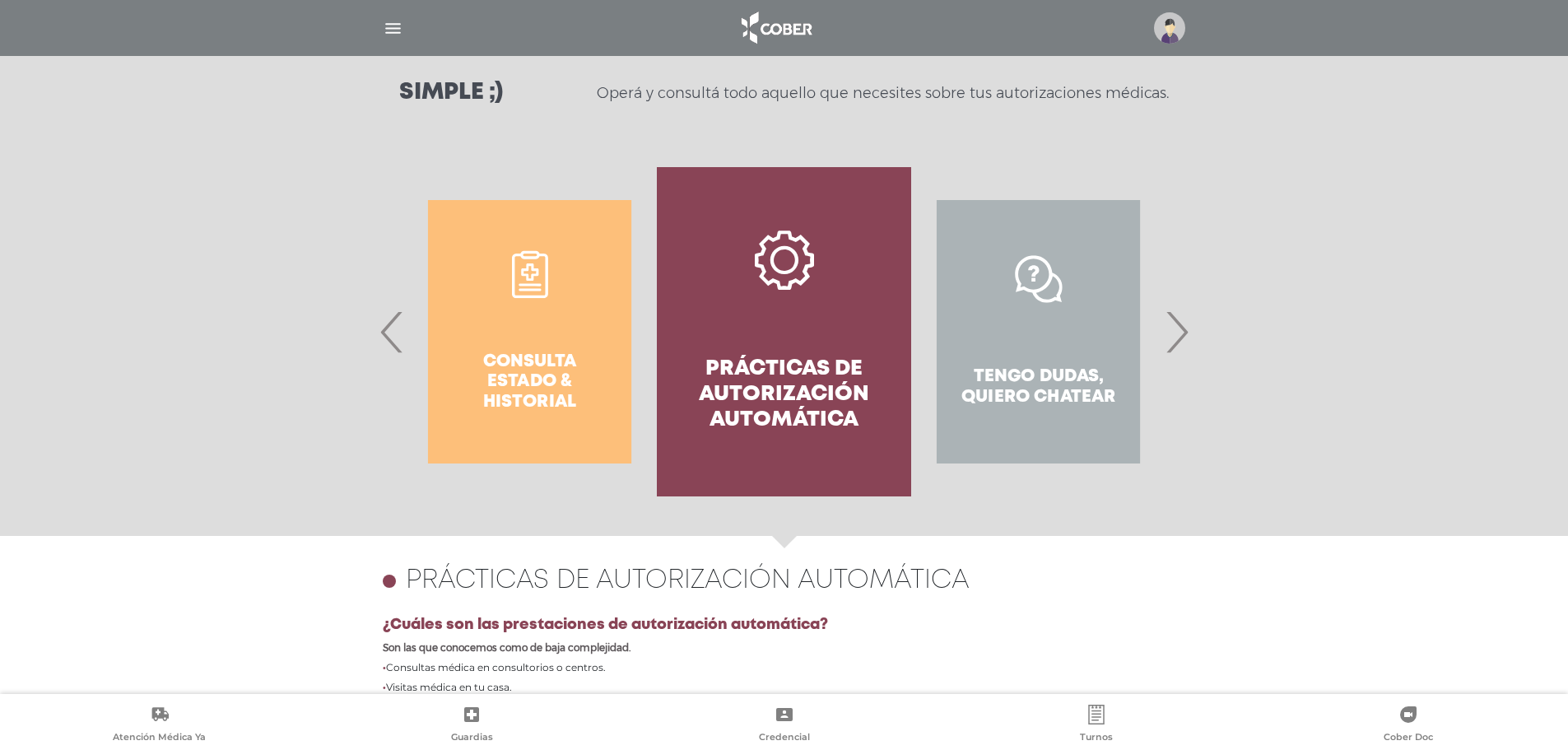
click at [1183, 27] on img at bounding box center [1169, 27] width 31 height 31
